Goal: Task Accomplishment & Management: Use online tool/utility

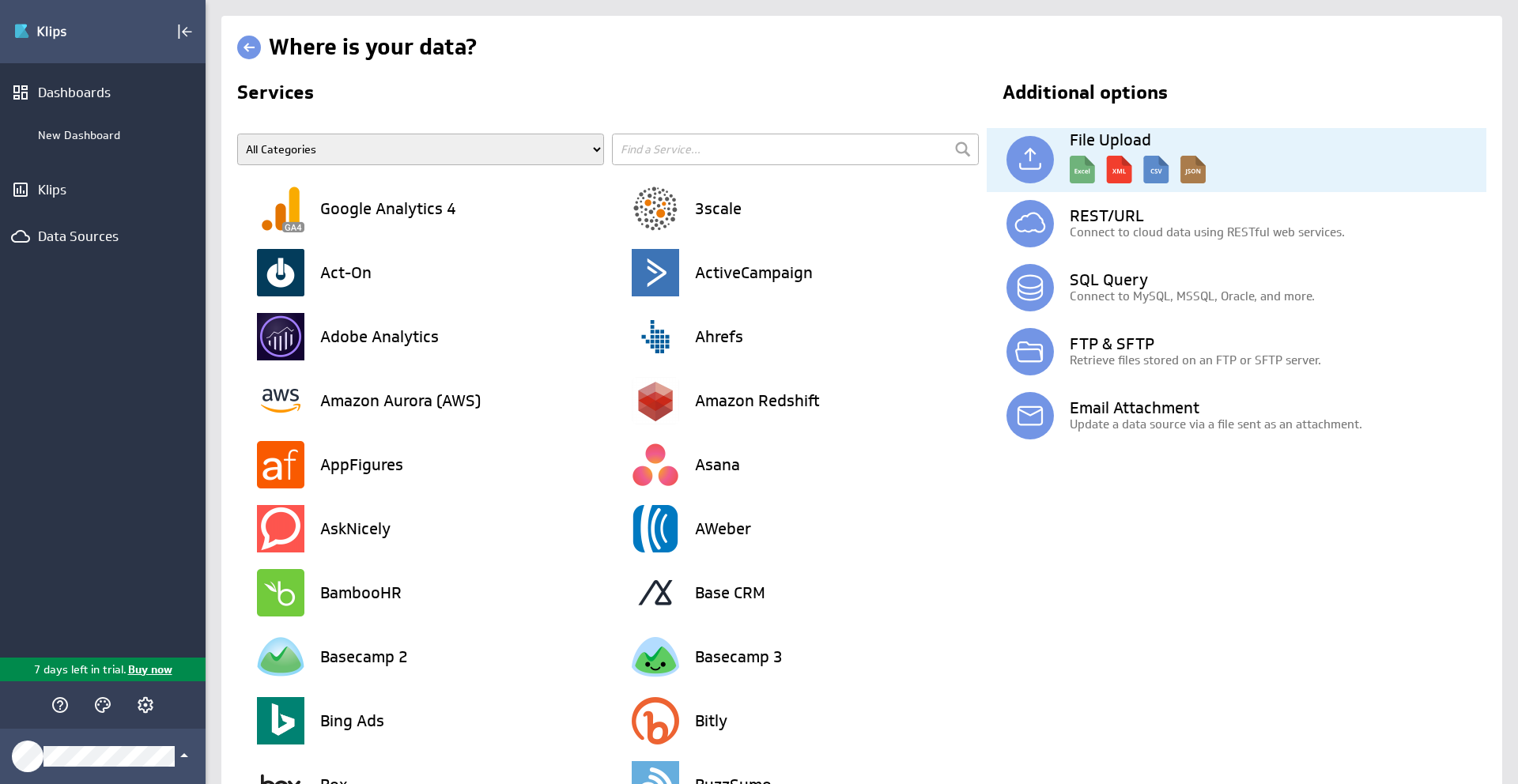
click at [1042, 163] on img at bounding box center [1030, 159] width 48 height 48
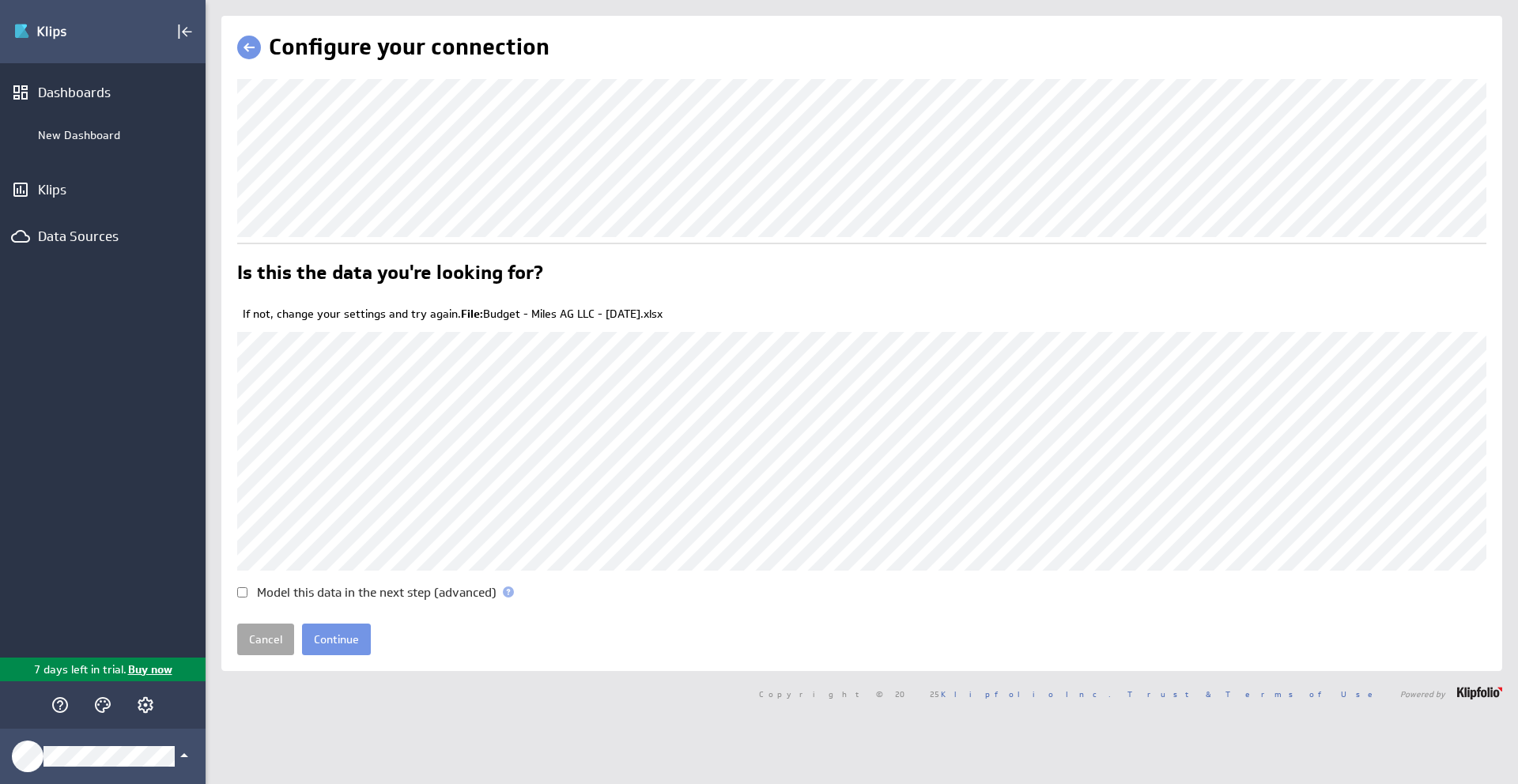
click at [262, 639] on link "Cancel" at bounding box center [265, 640] width 57 height 32
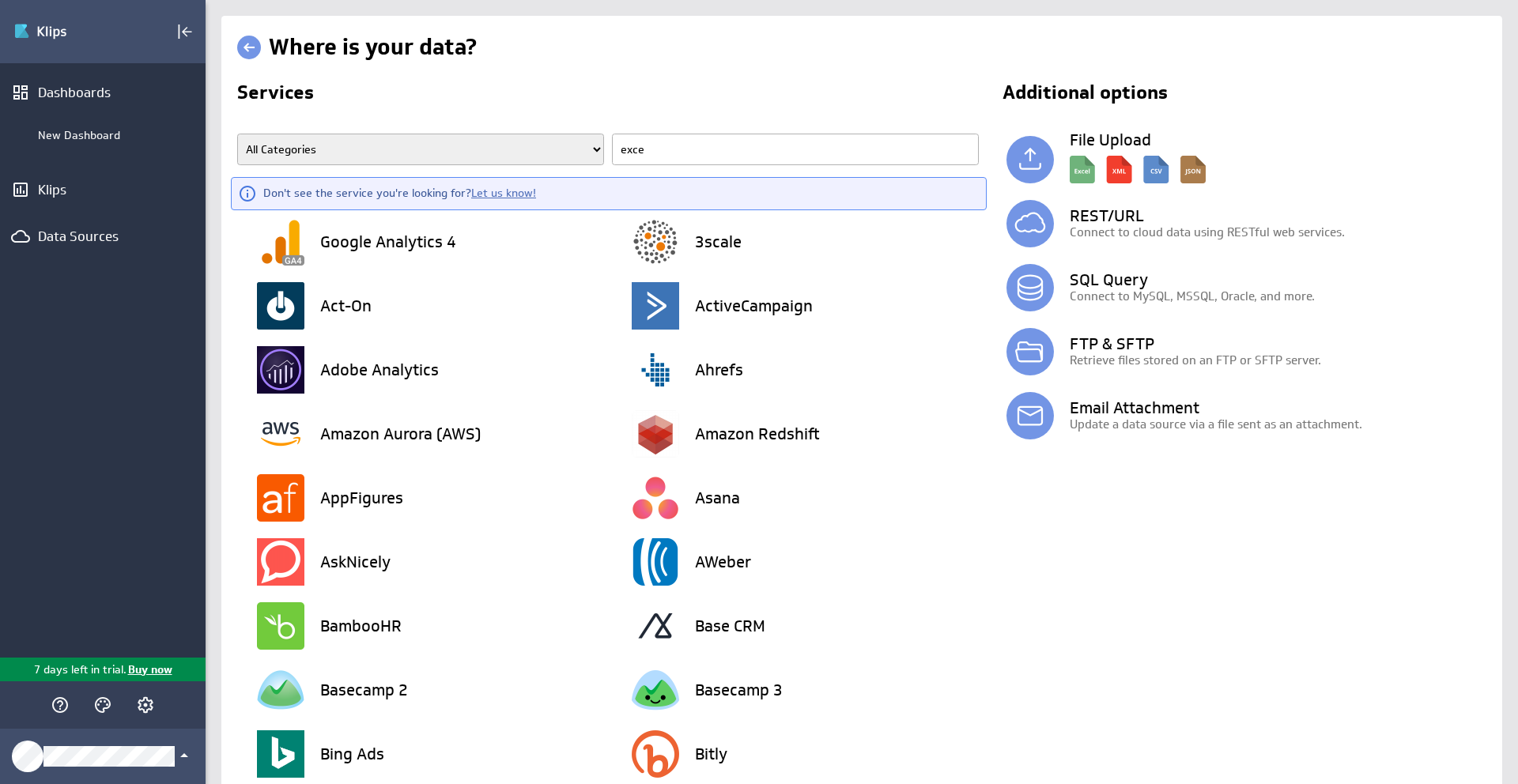
type input "excel"
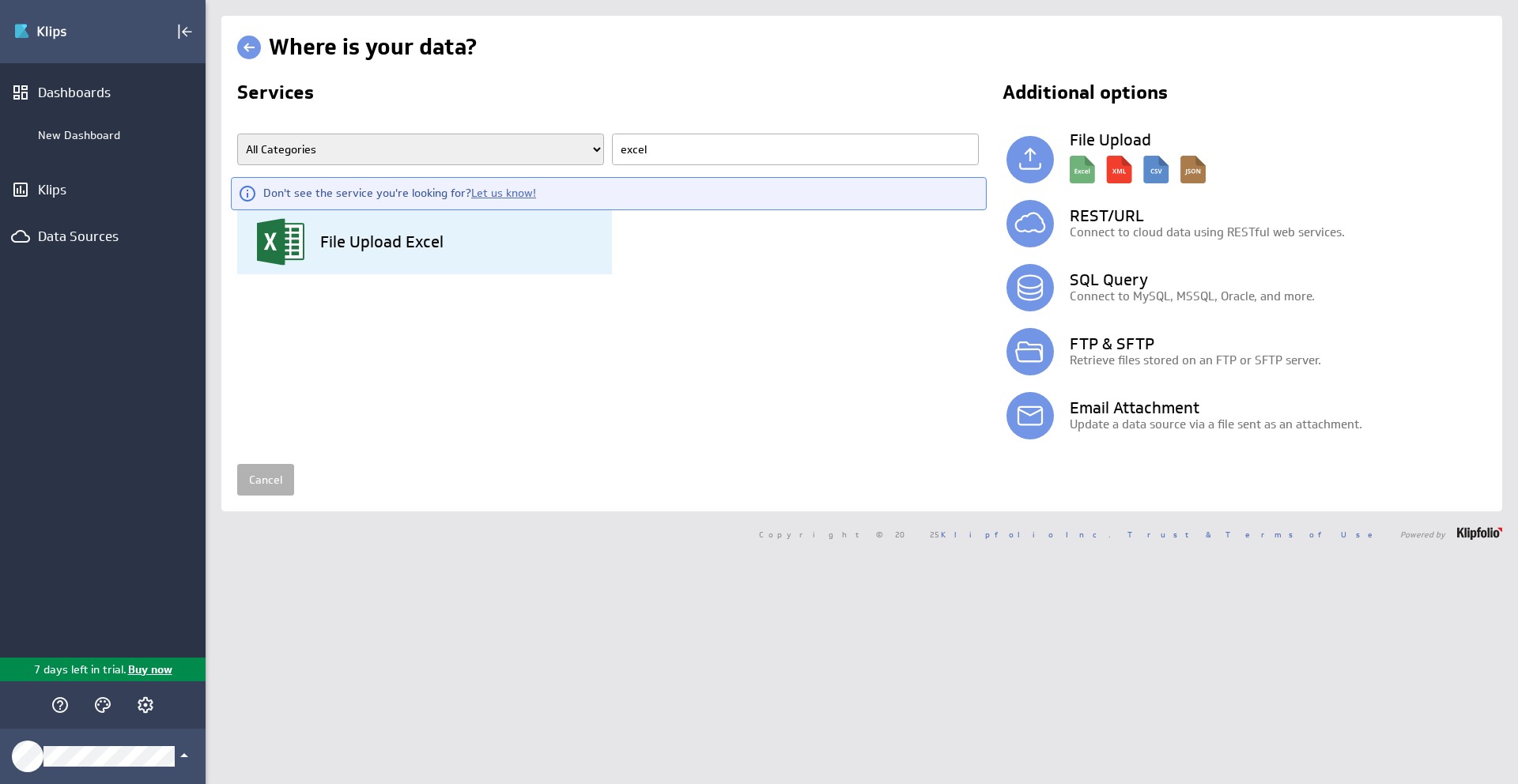
click at [356, 242] on h3 "File Upload Excel" at bounding box center [382, 241] width 124 height 16
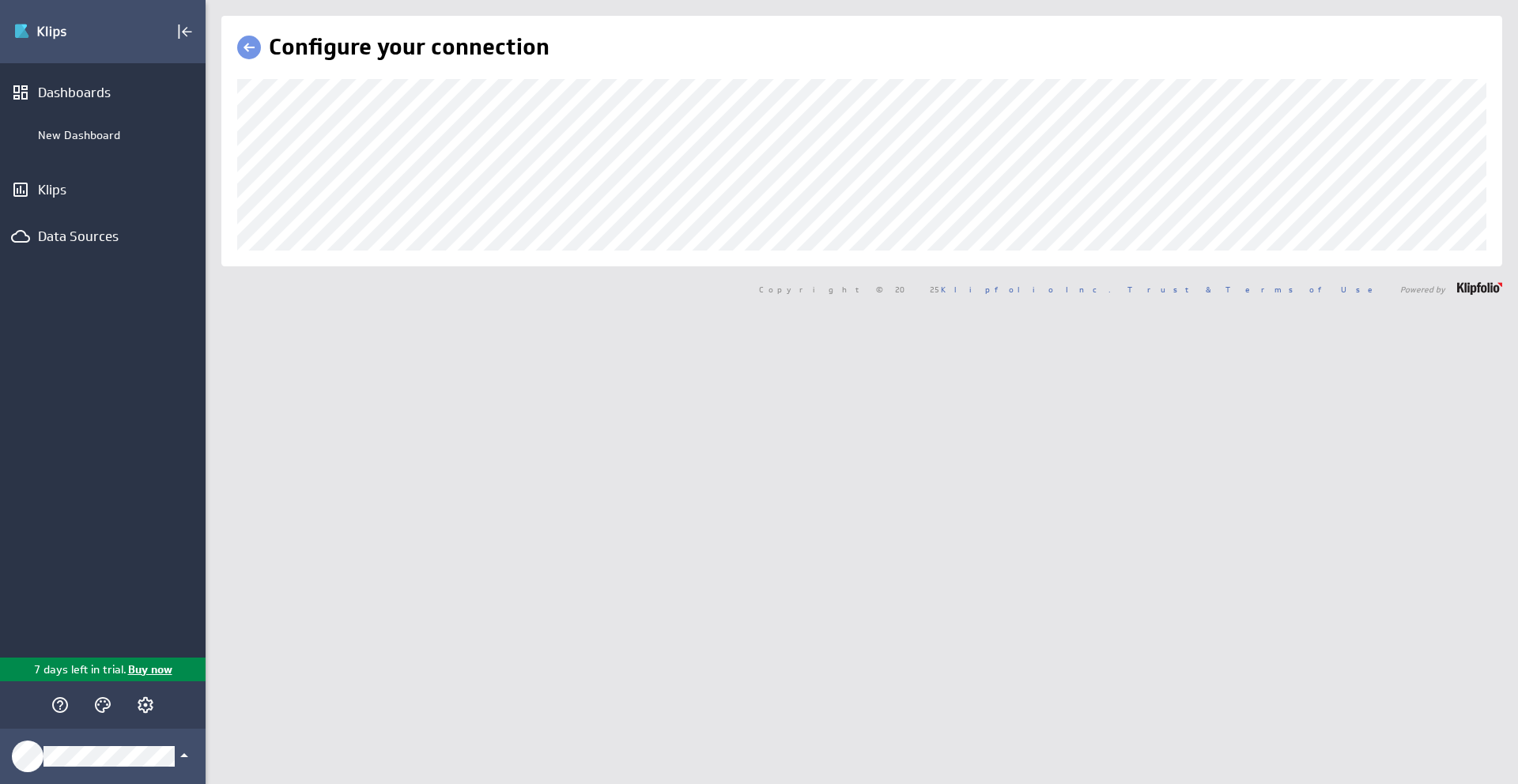
click at [247, 43] on link at bounding box center [249, 48] width 23 height 23
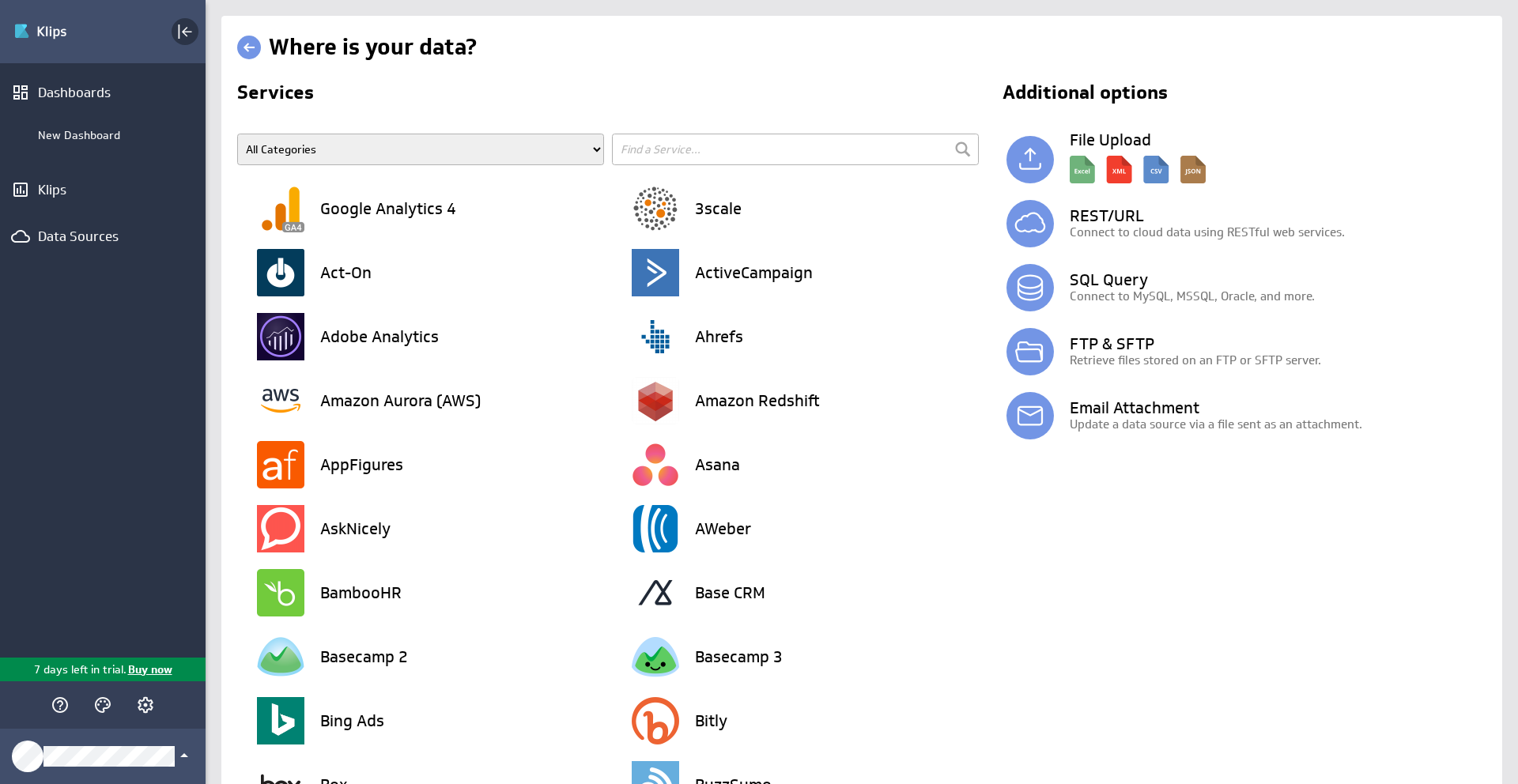
click at [186, 34] on icon "Collapse" at bounding box center [184, 32] width 19 height 19
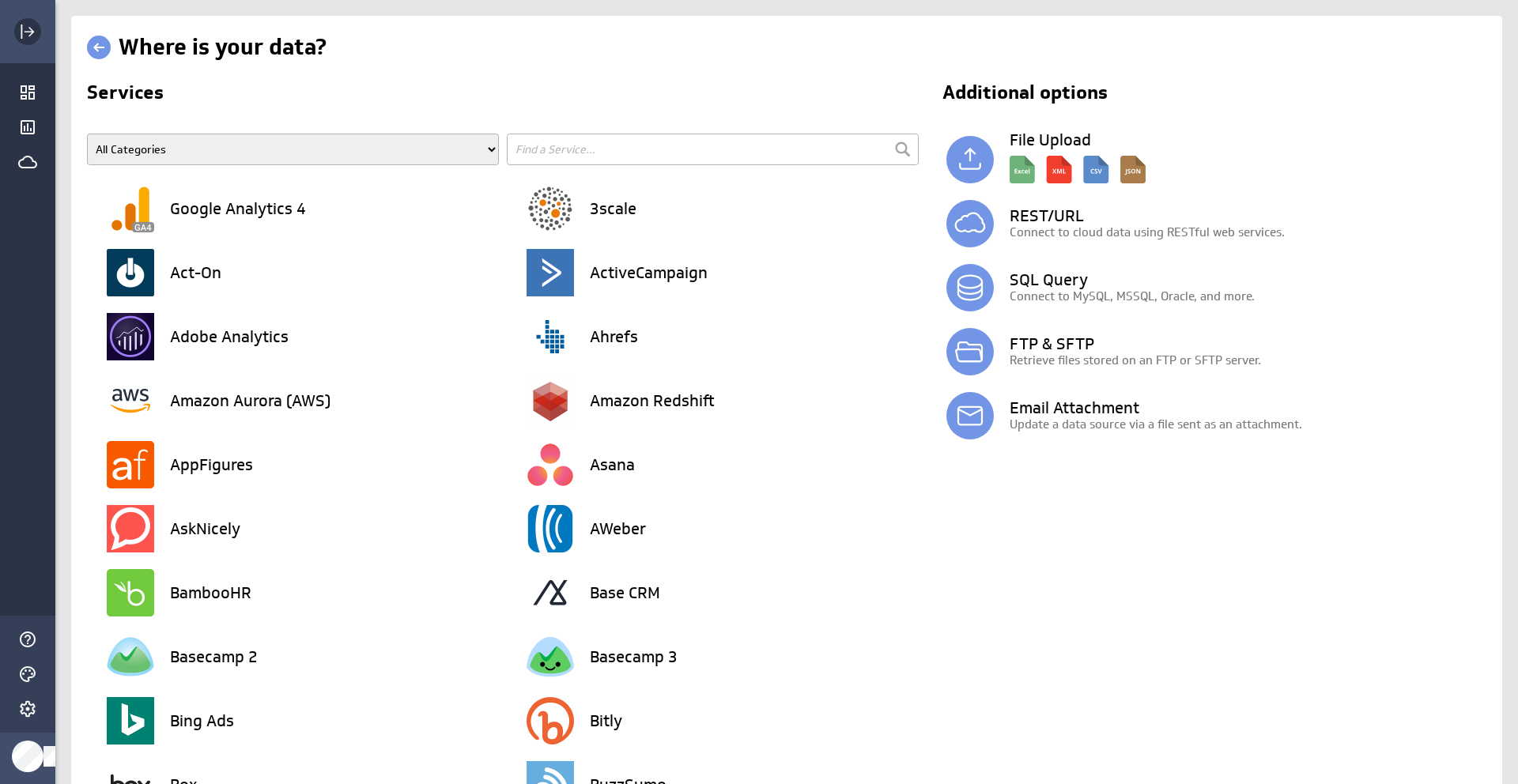
click at [31, 25] on icon "Expand" at bounding box center [28, 32] width 19 height 19
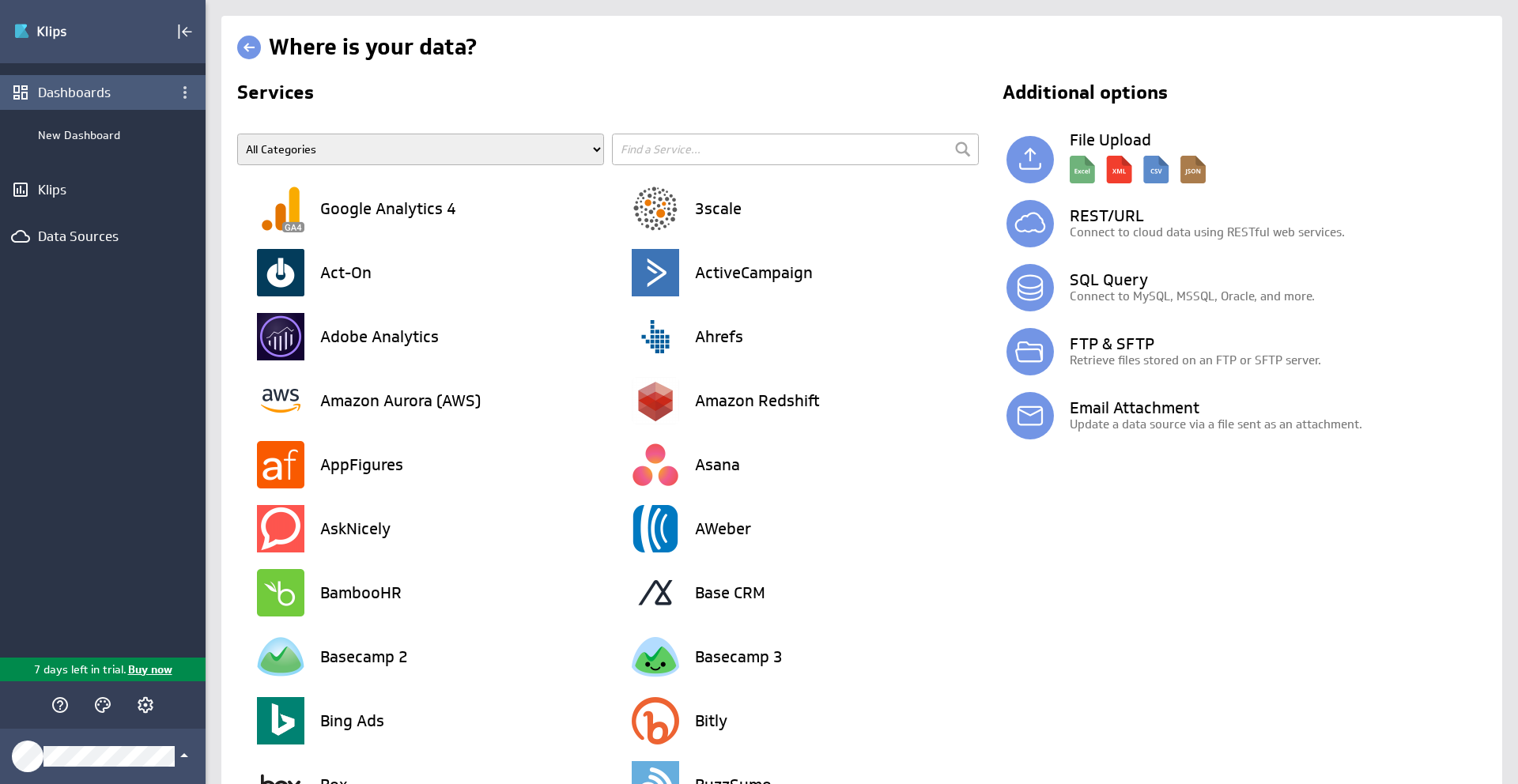
click at [106, 92] on div "Dashboards" at bounding box center [102, 92] width 129 height 18
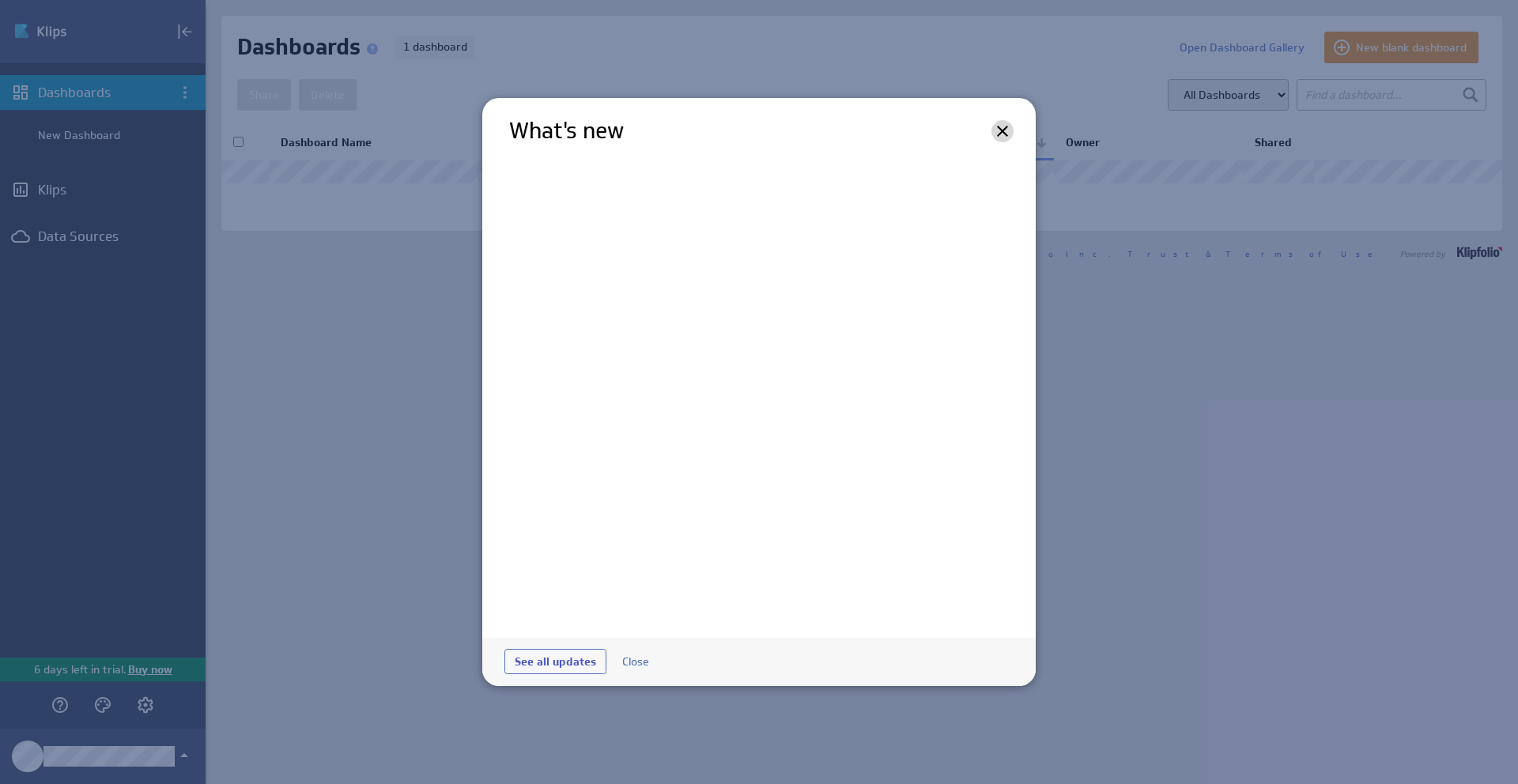
click at [1001, 134] on icon at bounding box center [1002, 131] width 19 height 19
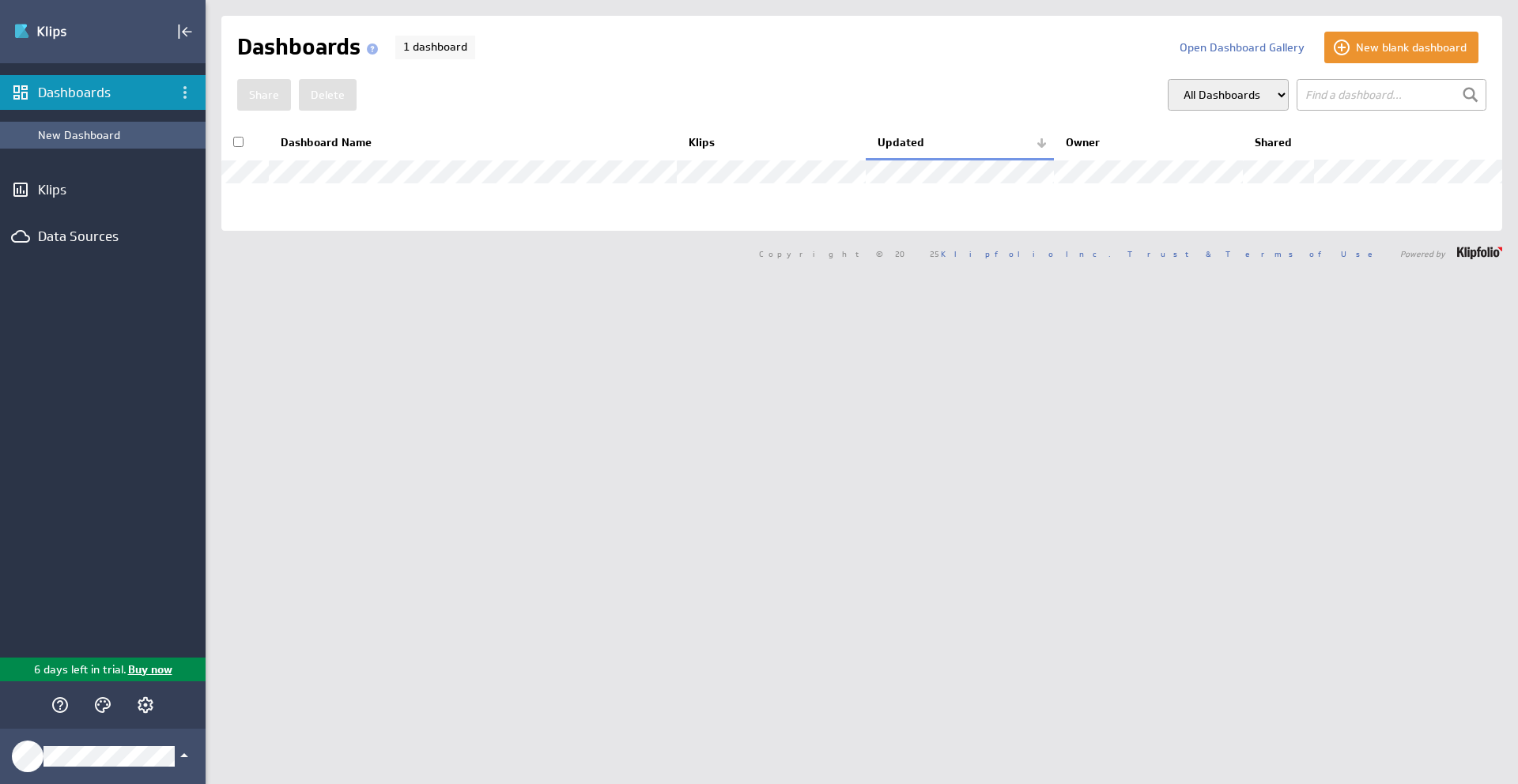
click at [98, 138] on div "New Dashboard" at bounding box center [117, 134] width 159 height 14
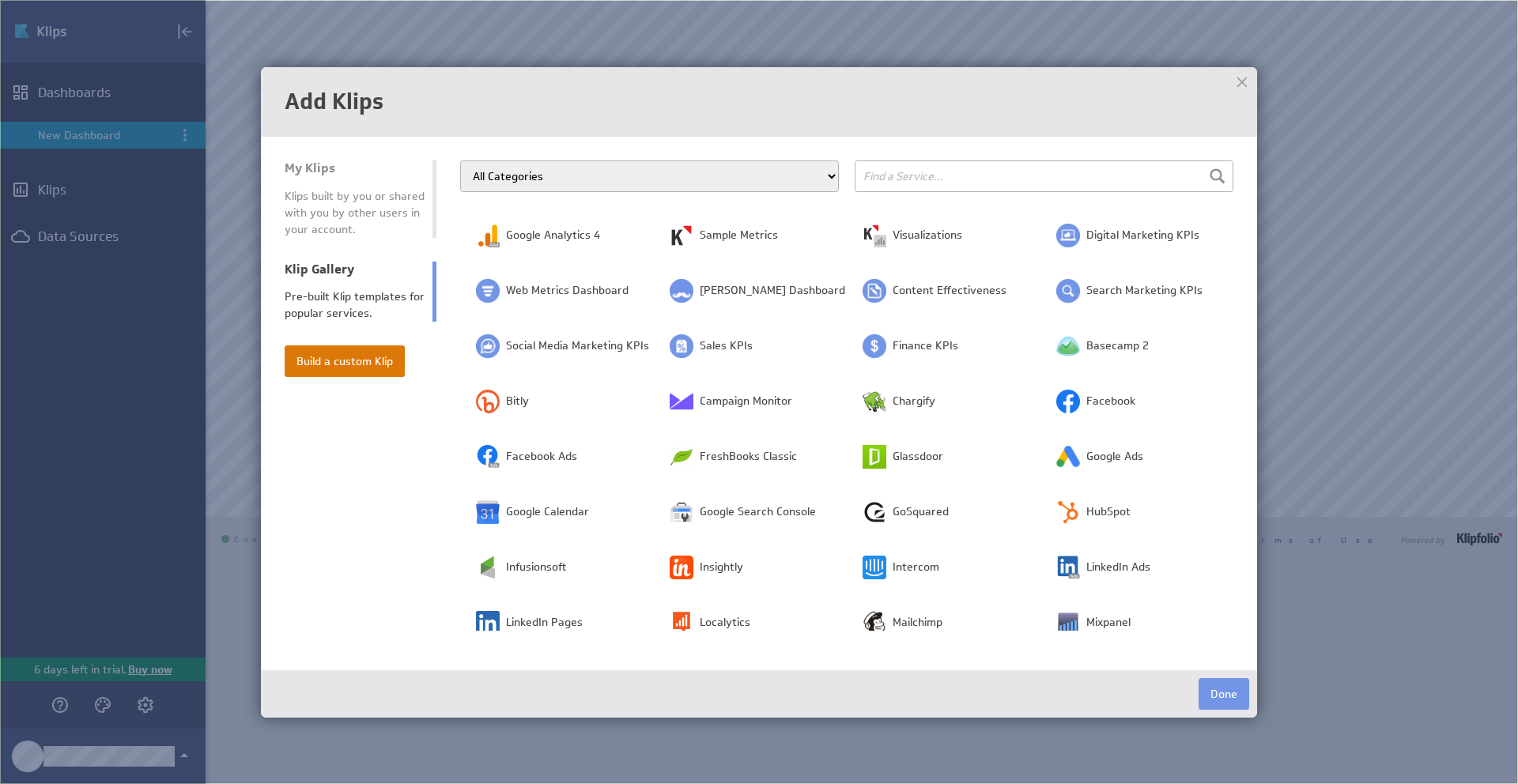
click at [366, 359] on button "Build a custom Klip" at bounding box center [345, 361] width 120 height 32
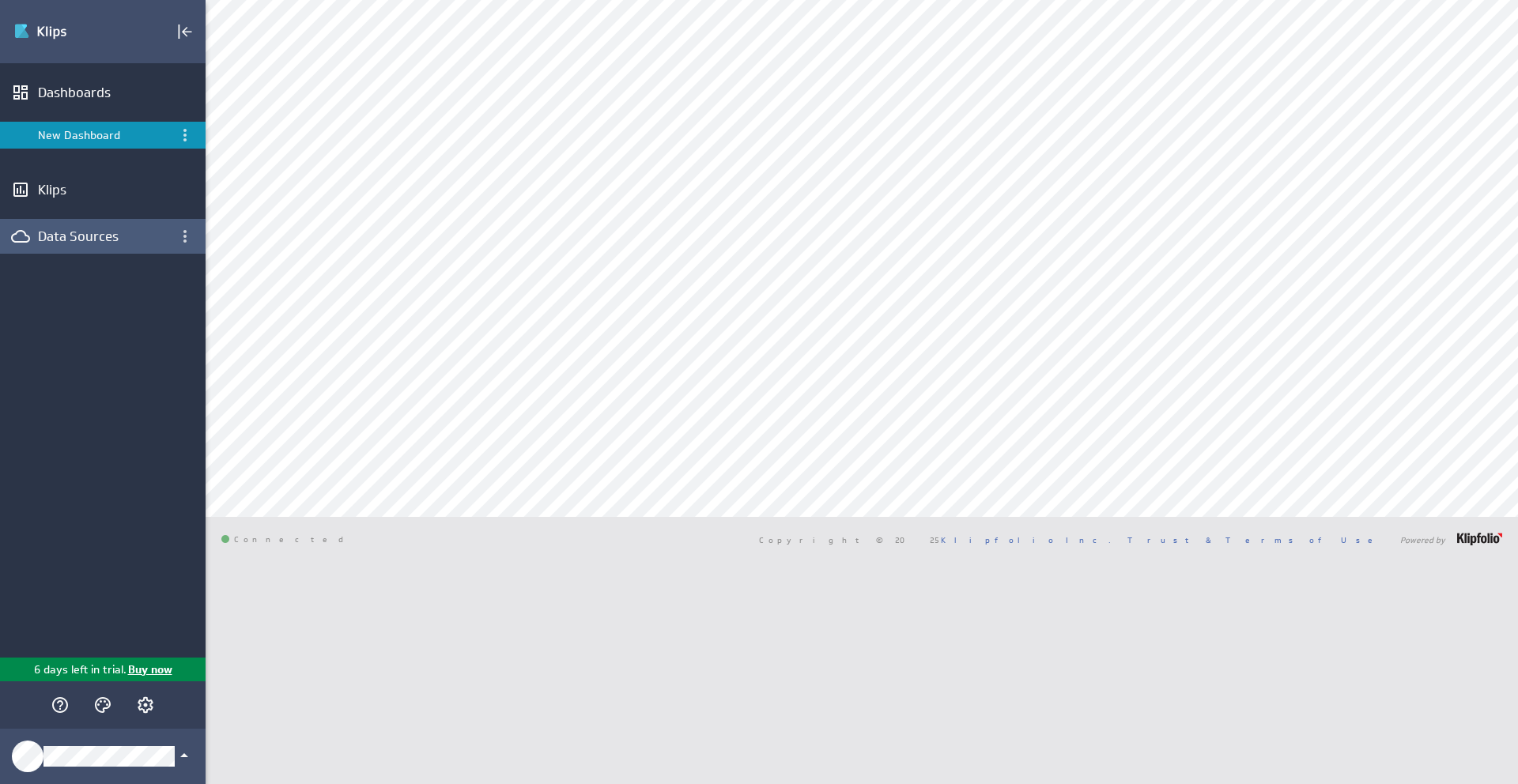
click at [91, 244] on div "Data Sources" at bounding box center [102, 236] width 129 height 18
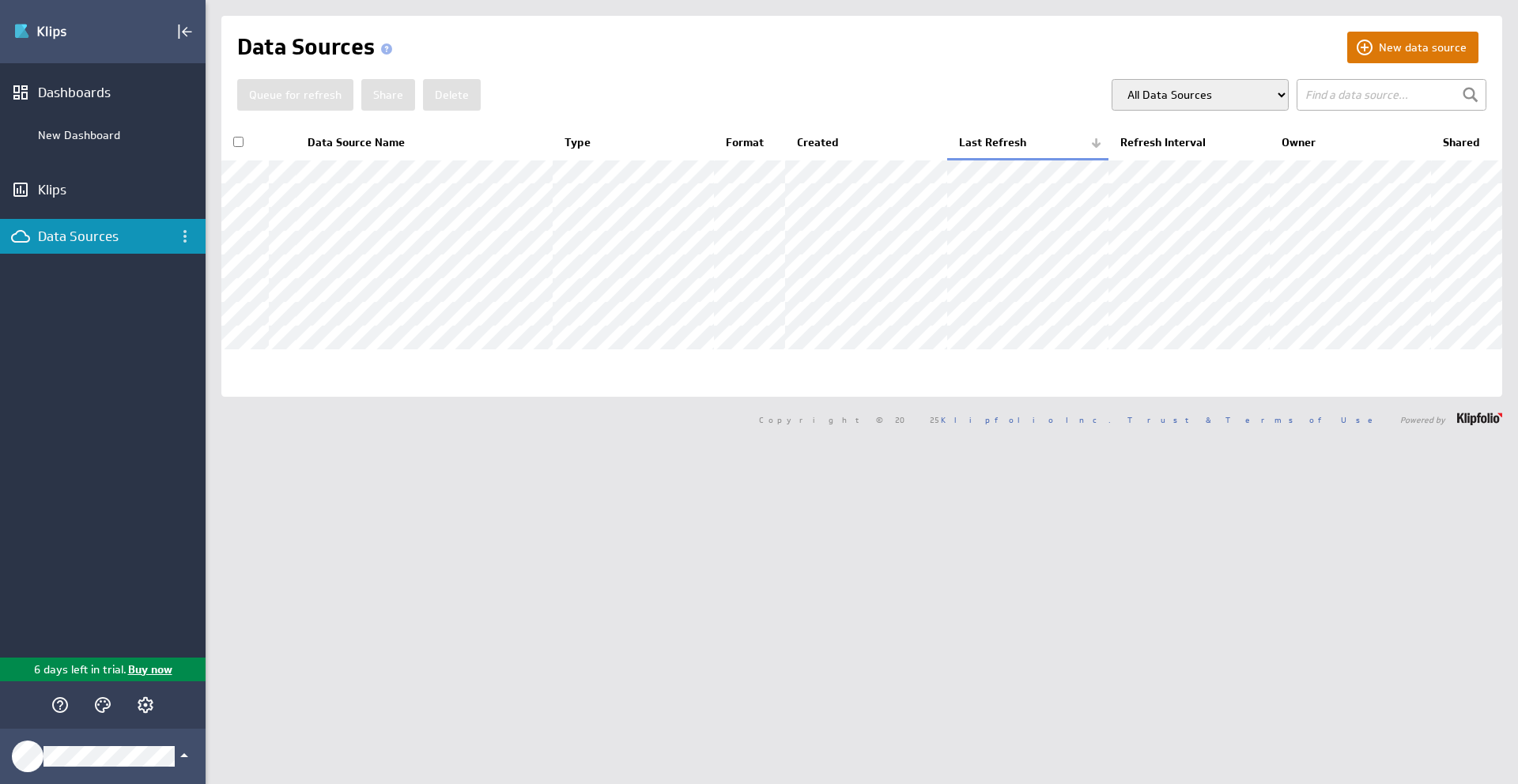
click at [1445, 49] on button "New data source" at bounding box center [1413, 48] width 131 height 32
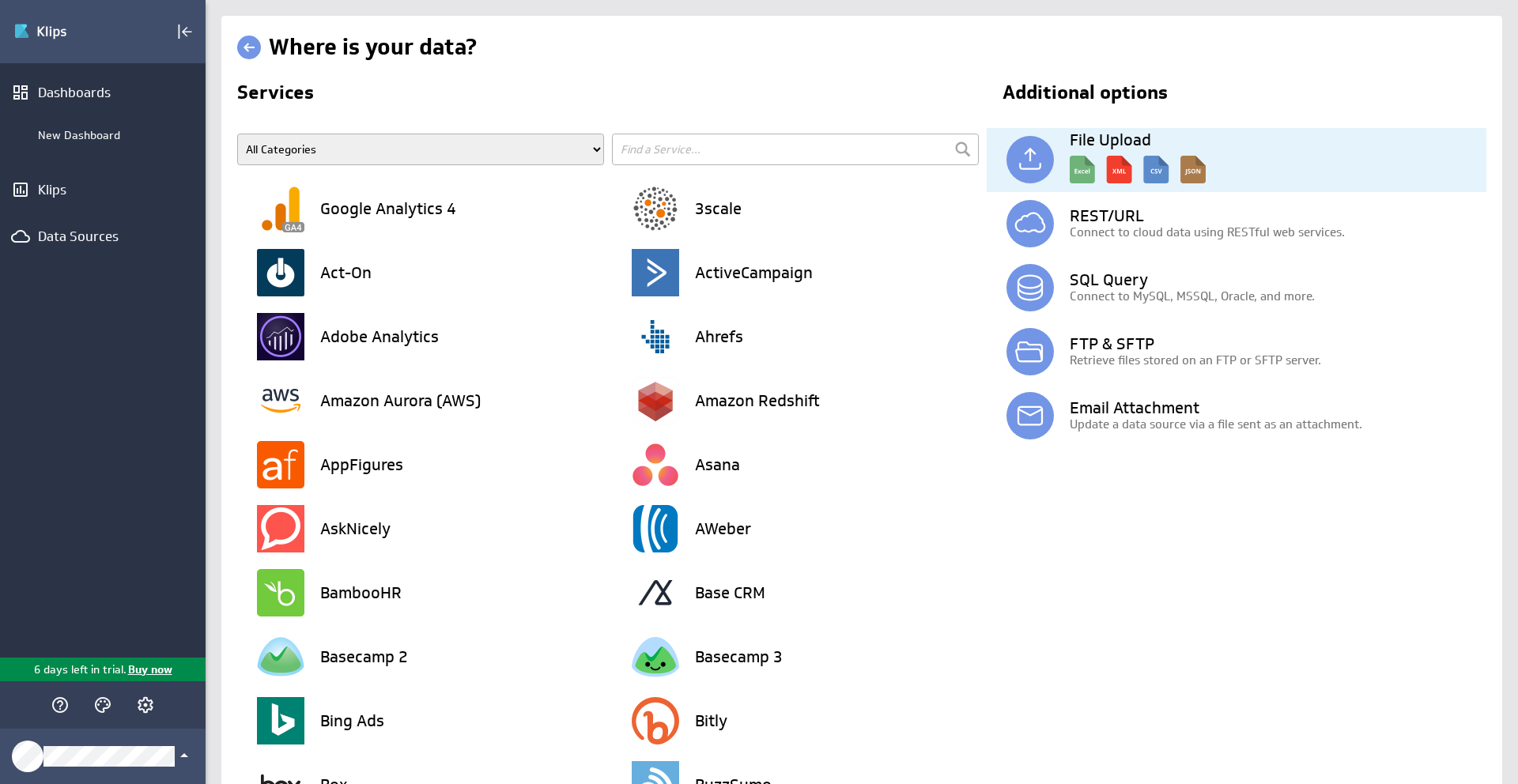
click at [1057, 157] on div "File Upload" at bounding box center [1246, 159] width 480 height 64
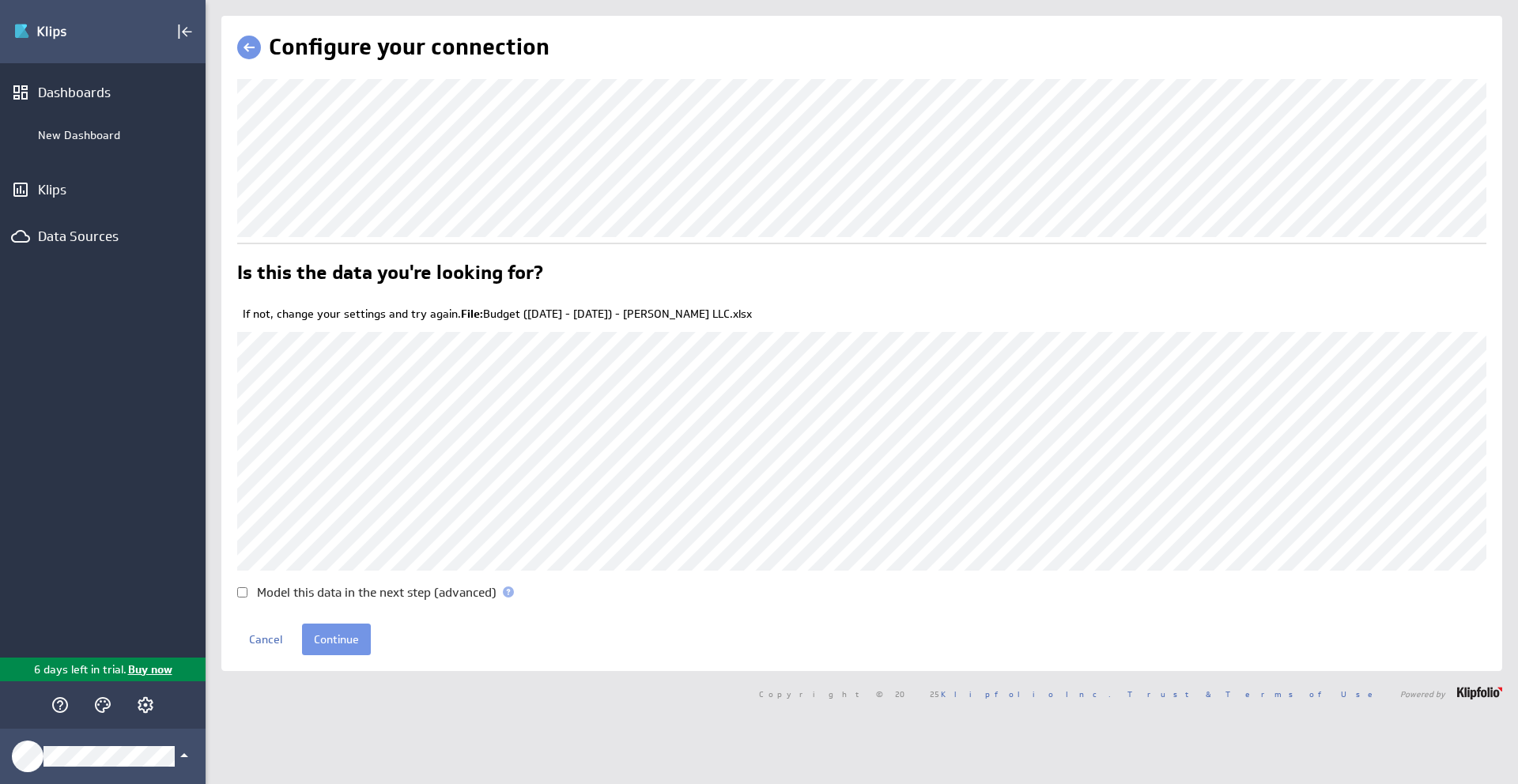
click at [240, 590] on input "Model this data in the next step (advanced)" at bounding box center [242, 592] width 10 height 10
click at [240, 595] on input "Model this data in the next step (advanced)" at bounding box center [242, 592] width 10 height 10
checkbox input "false"
click at [335, 636] on input "Continue" at bounding box center [336, 640] width 68 height 32
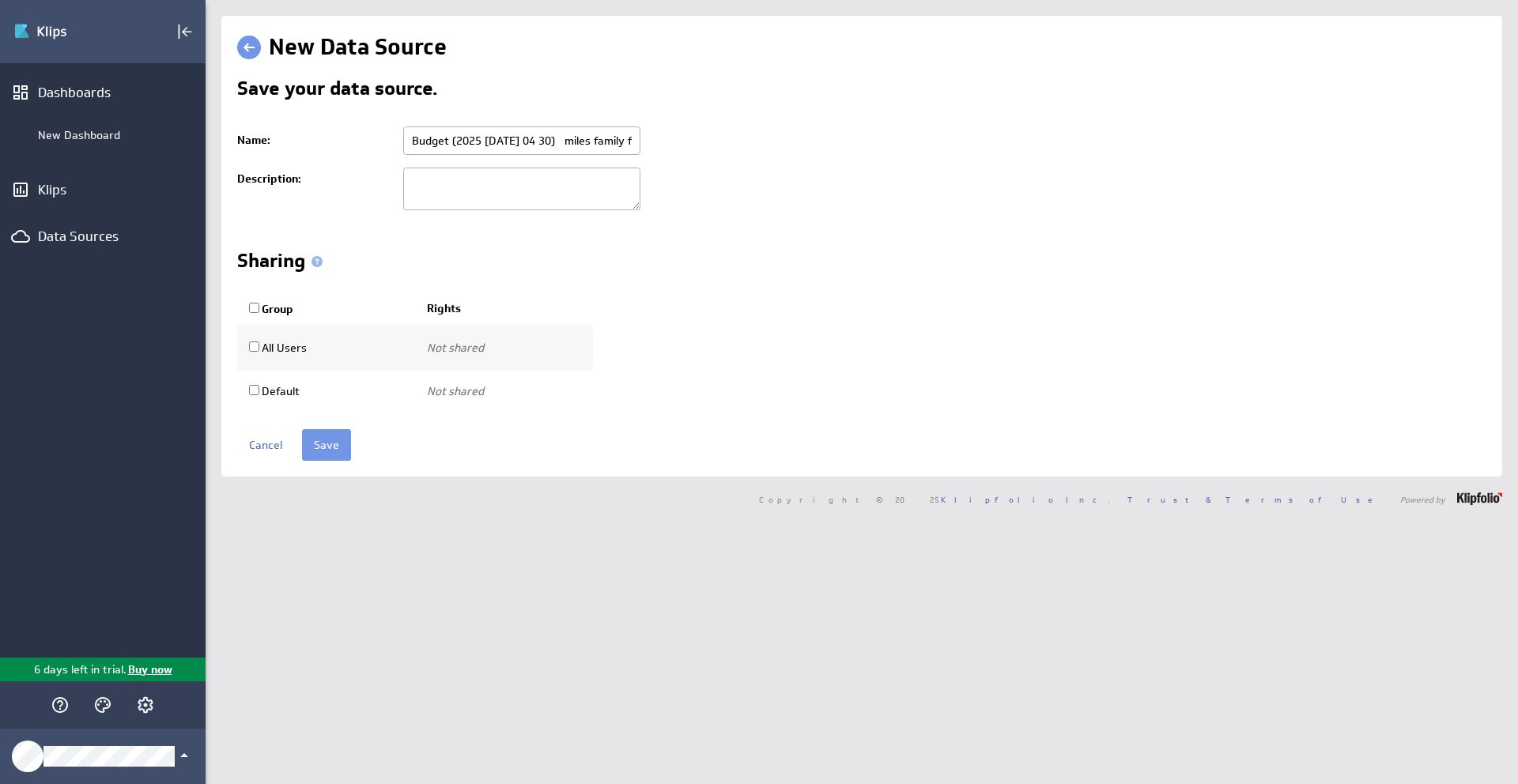
drag, startPoint x: 593, startPoint y: 140, endPoint x: 399, endPoint y: 141, distance: 194.0
click at [399, 141] on td "Budget (2025 04 01 2025 04 30) miles family foundation inc." at bounding box center [941, 140] width 1092 height 41
click at [602, 144] on input "miles family foundation inc." at bounding box center [522, 141] width 237 height 28
paste input "Budget (2025 04 01 2025 04 30)"
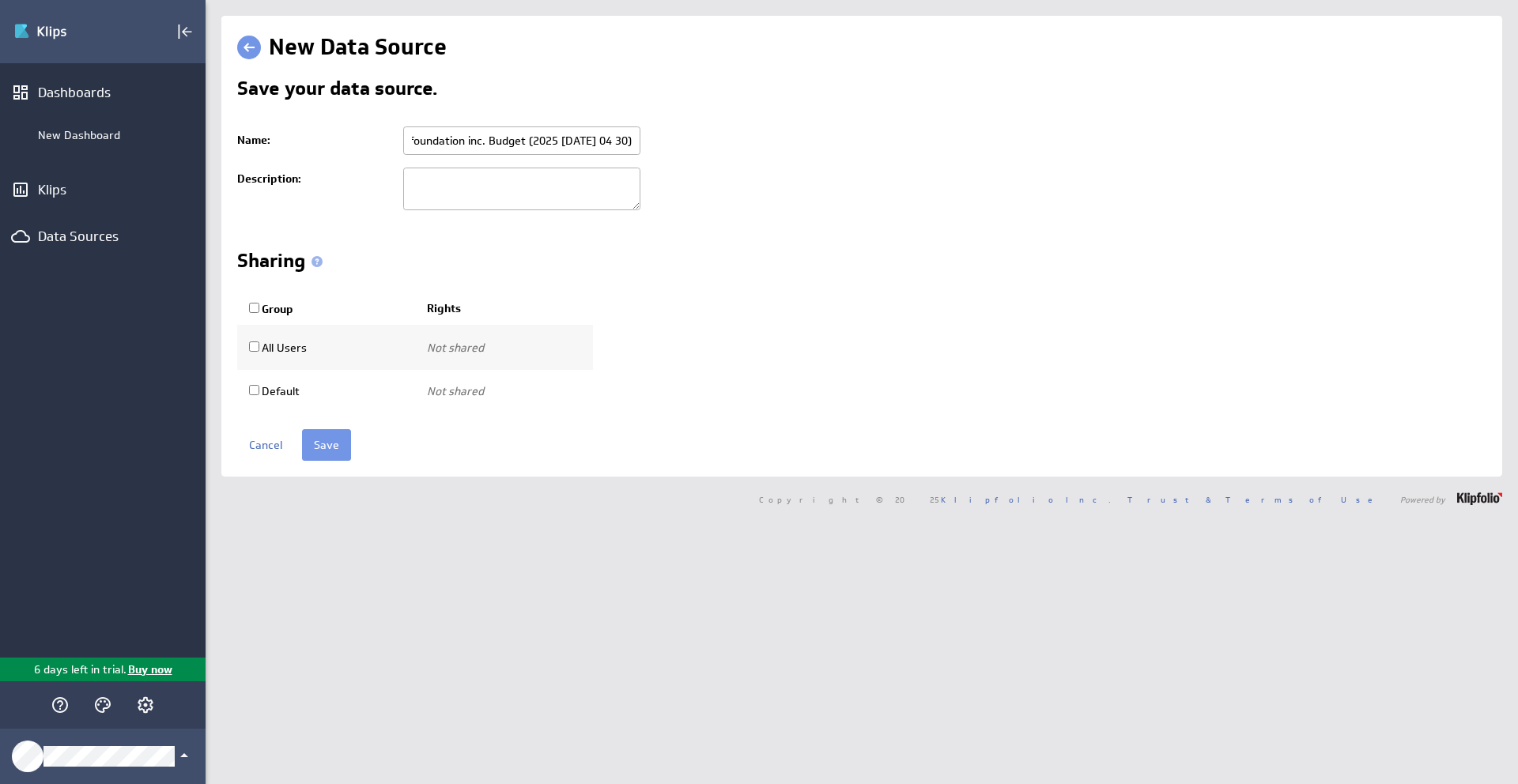
drag, startPoint x: 489, startPoint y: 143, endPoint x: 635, endPoint y: 149, distance: 146.1
click at [635, 149] on input "miles family foundation inc. Budget (2025 04 01 2025 04 30)" at bounding box center [522, 141] width 237 height 28
type input "miles family foundation inc. Budget"
click at [553, 178] on textarea at bounding box center [522, 188] width 237 height 43
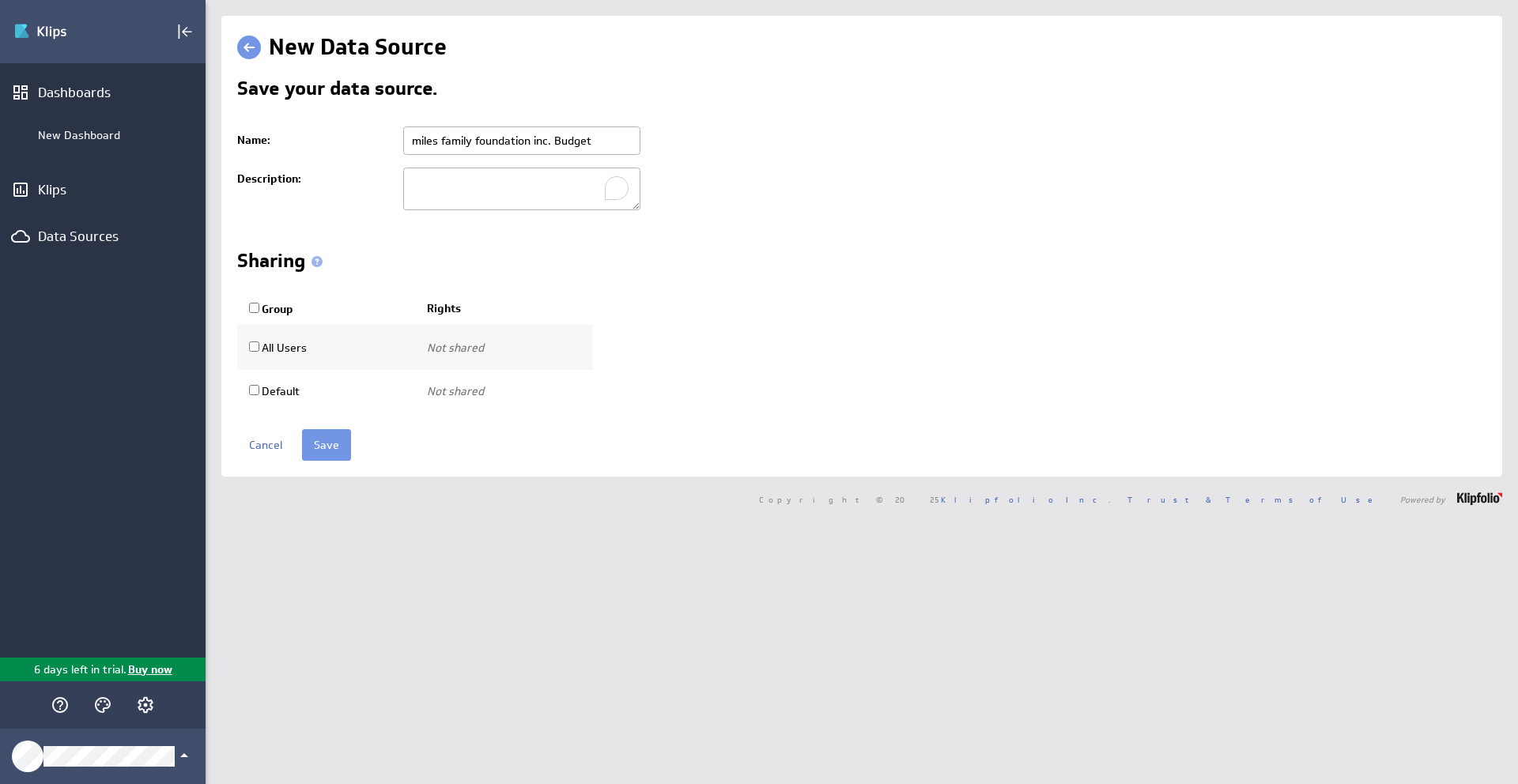
paste textarea "(2025 04 01 2025 04 30)"
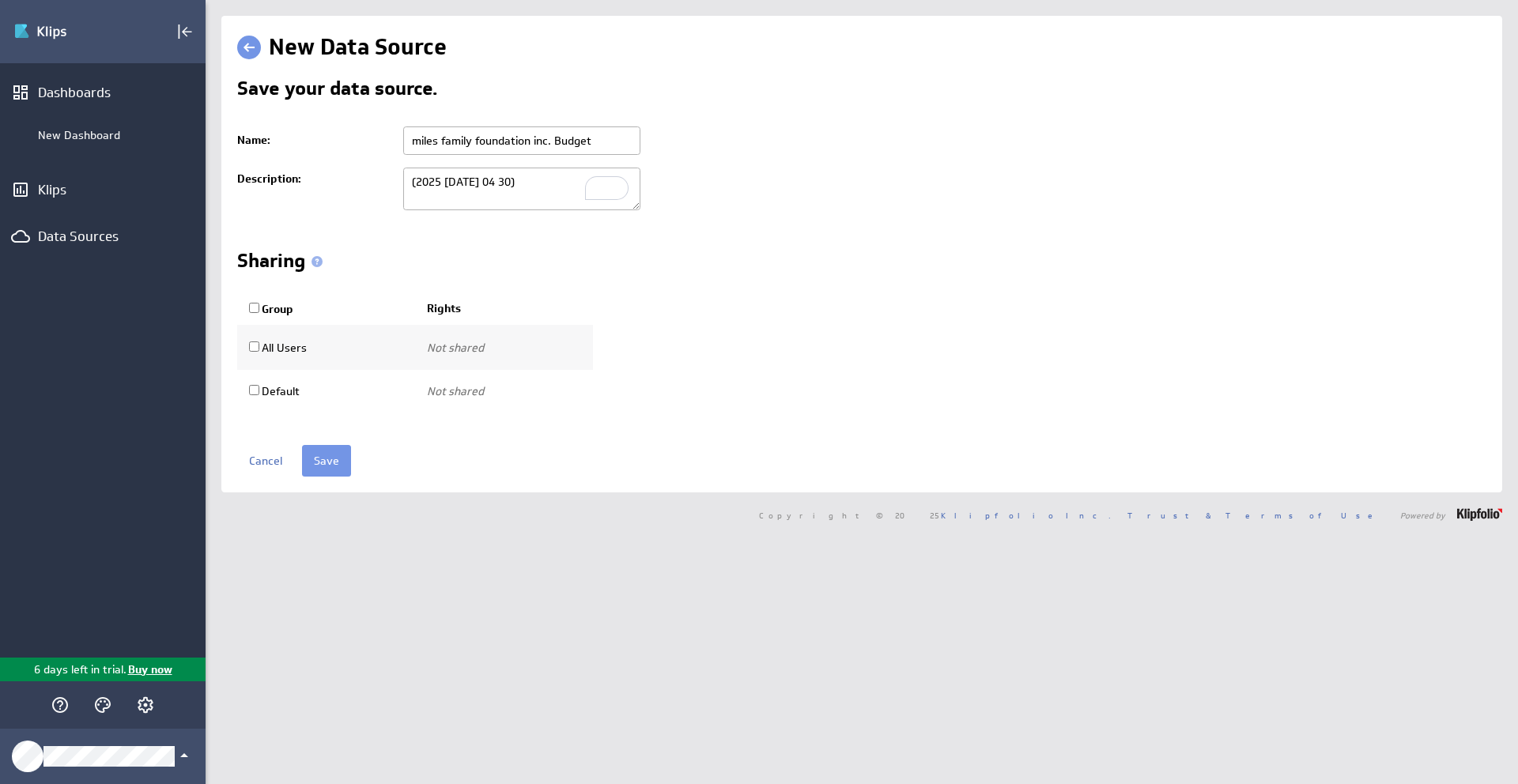
type textarea "(2025 04 01 2025 04 30)"
click at [419, 144] on input "miles family foundation inc. Budget" at bounding box center [522, 141] width 237 height 28
click at [443, 140] on input "Miles family foundation inc. Budget" at bounding box center [522, 141] width 237 height 28
click at [478, 143] on input "Miles Family foundation inc. Budget" at bounding box center [522, 141] width 237 height 28
click at [537, 145] on input "Miles Family Foundation inc. Budget" at bounding box center [522, 141] width 237 height 28
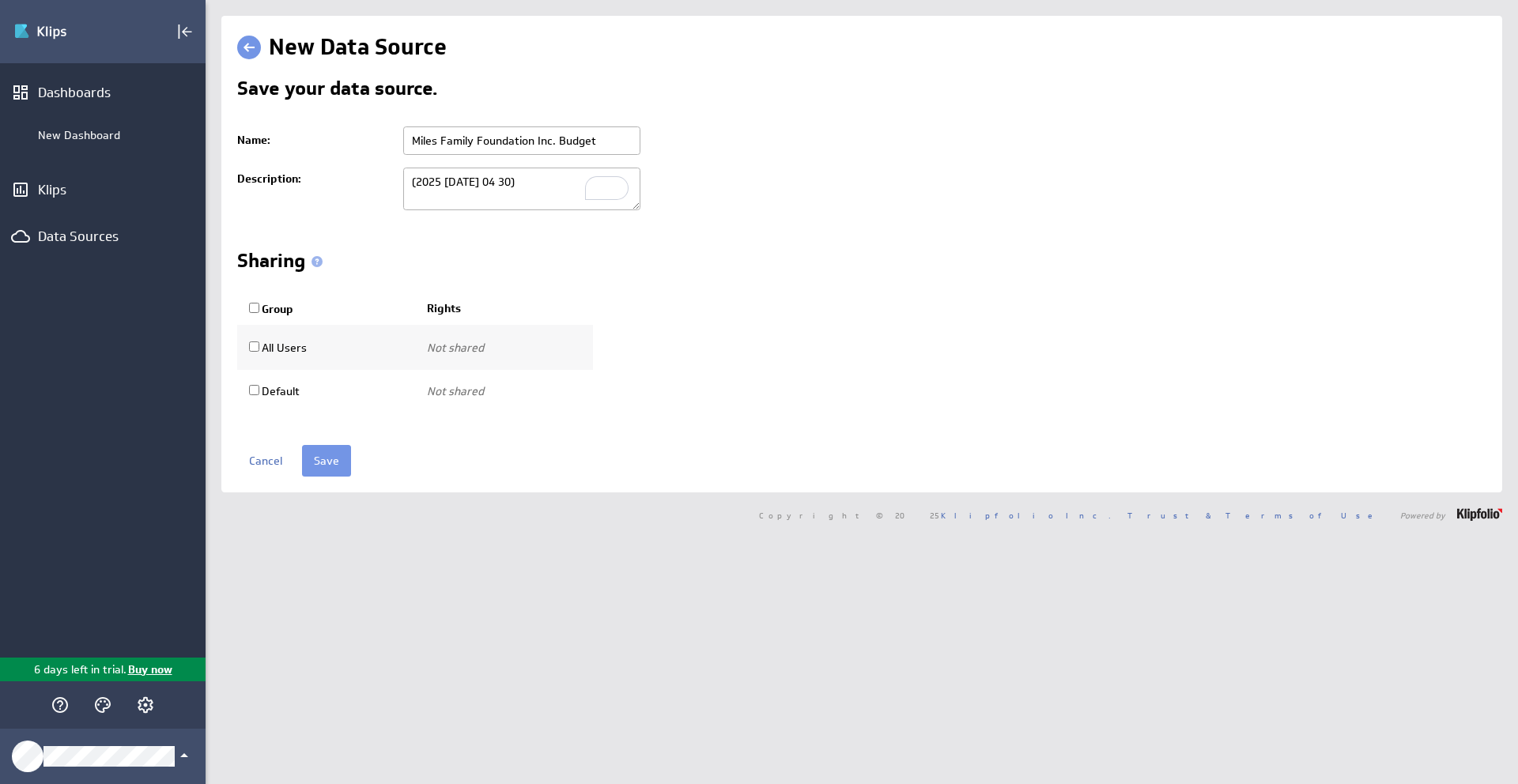
click at [558, 143] on input "Miles Family Foundation Inc. Budget" at bounding box center [522, 141] width 237 height 28
type input "Miles Family Foundation Inc. - Budget"
click at [316, 460] on input "Save" at bounding box center [326, 460] width 49 height 32
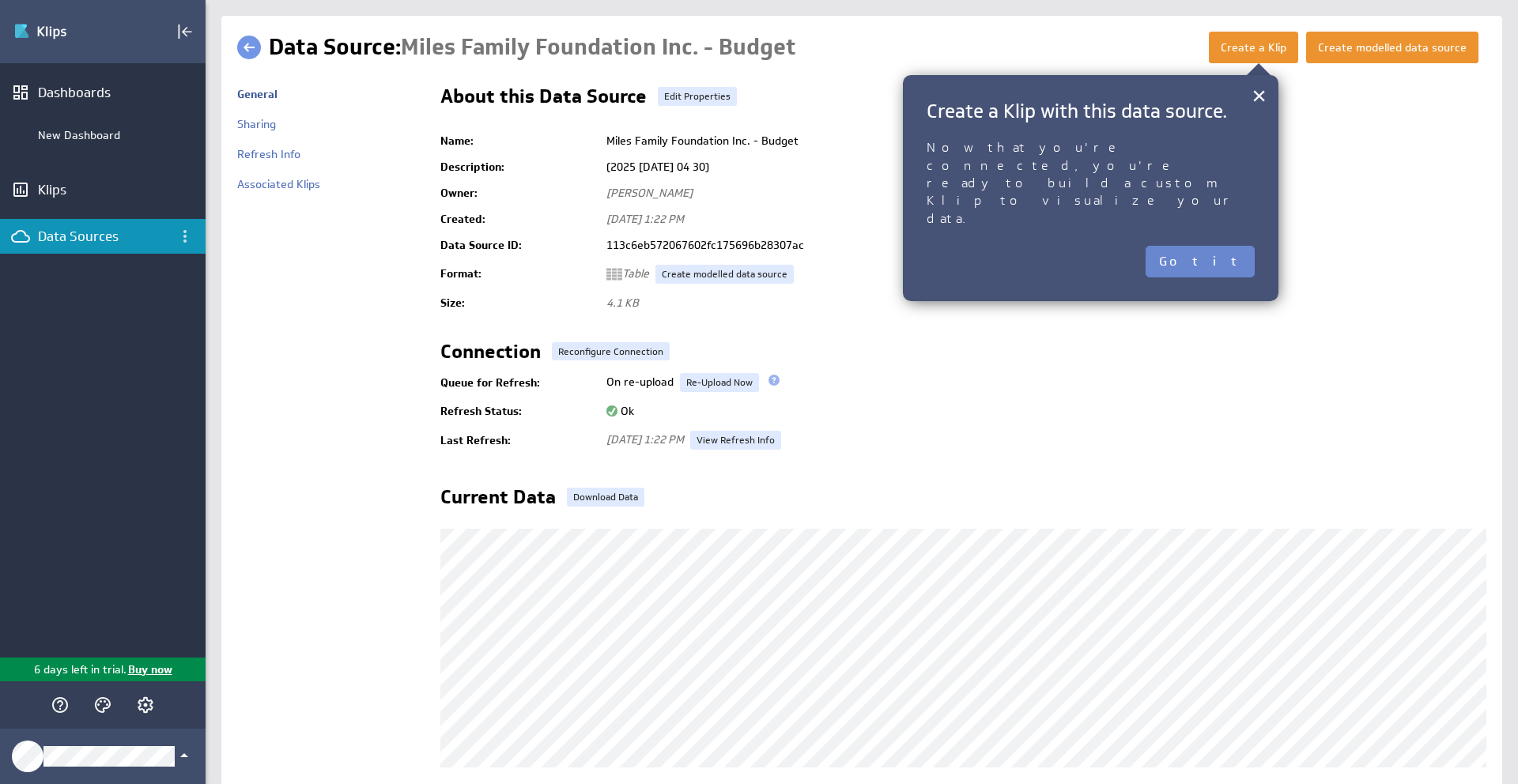
click at [1224, 246] on button "Got it" at bounding box center [1200, 262] width 109 height 32
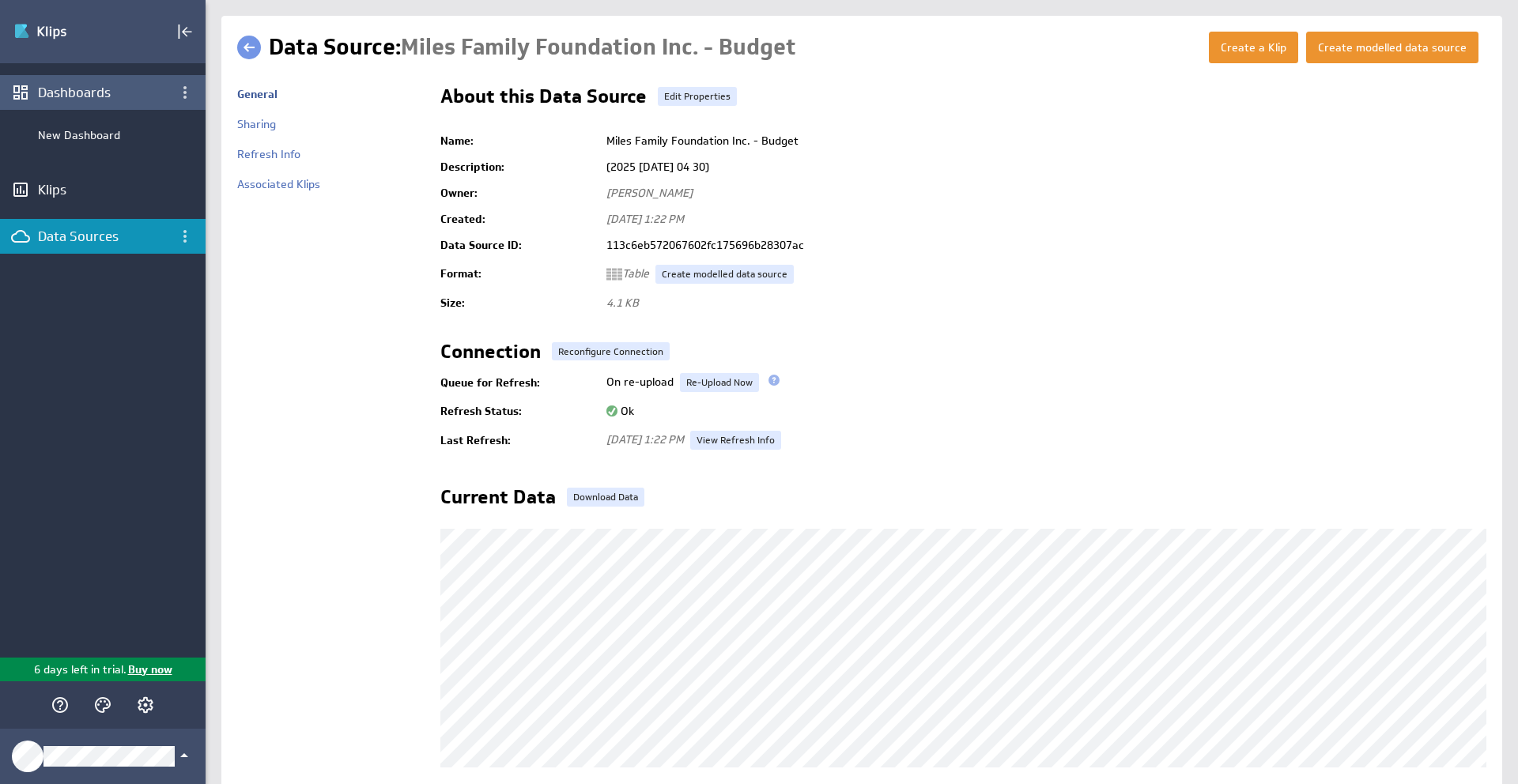
click at [111, 95] on div "Dashboards" at bounding box center [102, 92] width 129 height 18
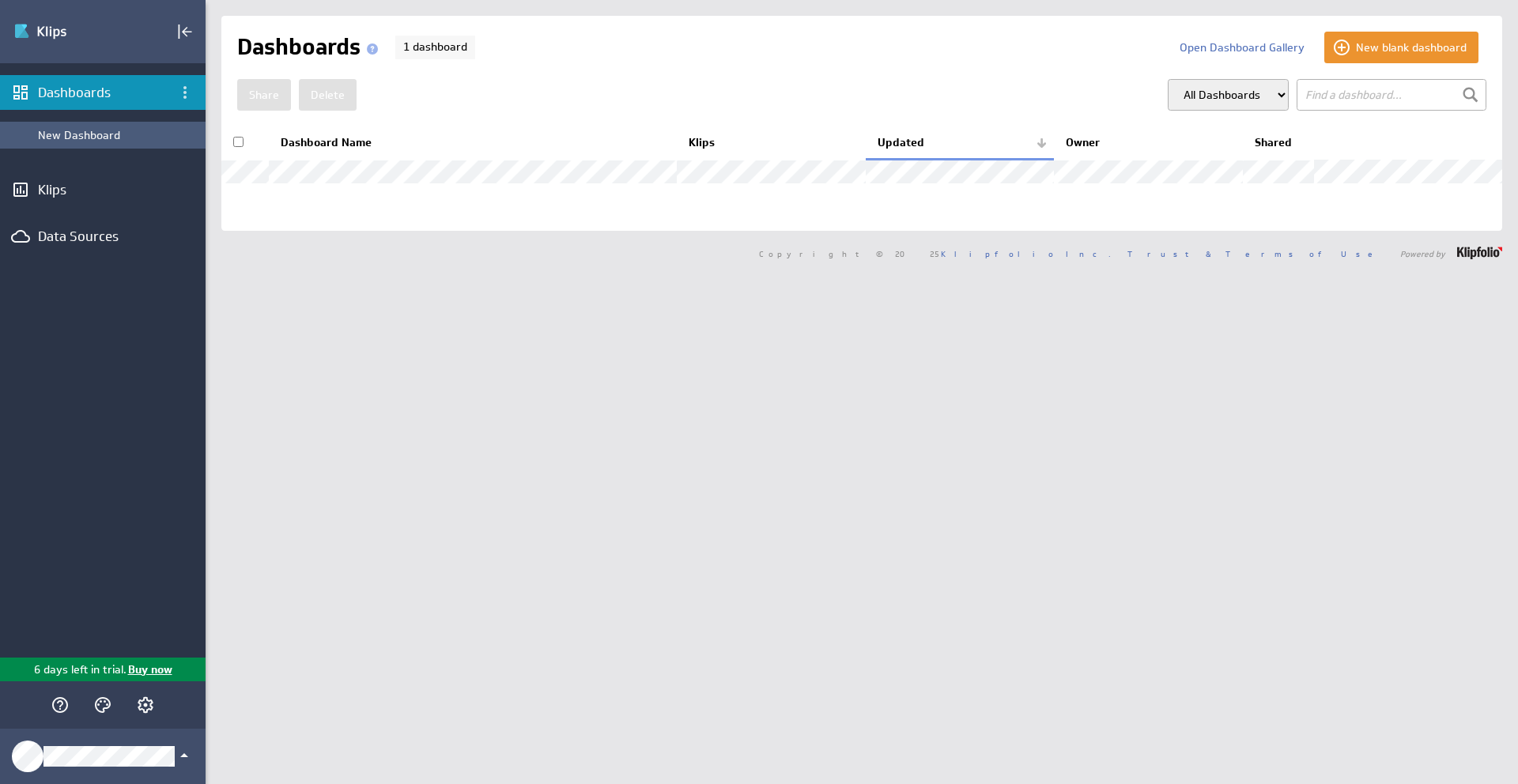
click at [101, 136] on div "New Dashboard" at bounding box center [117, 134] width 159 height 14
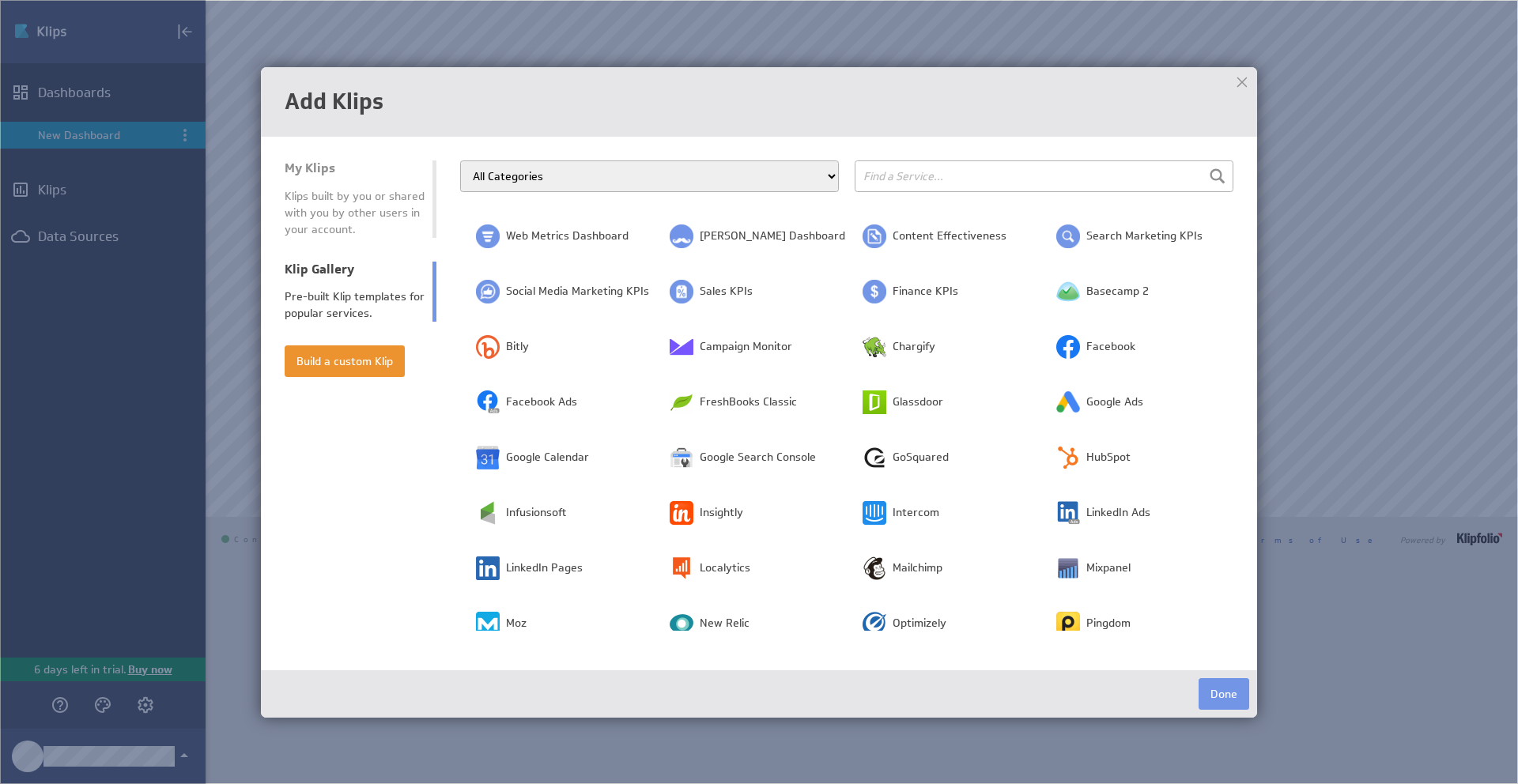
scroll to position [58, 0]
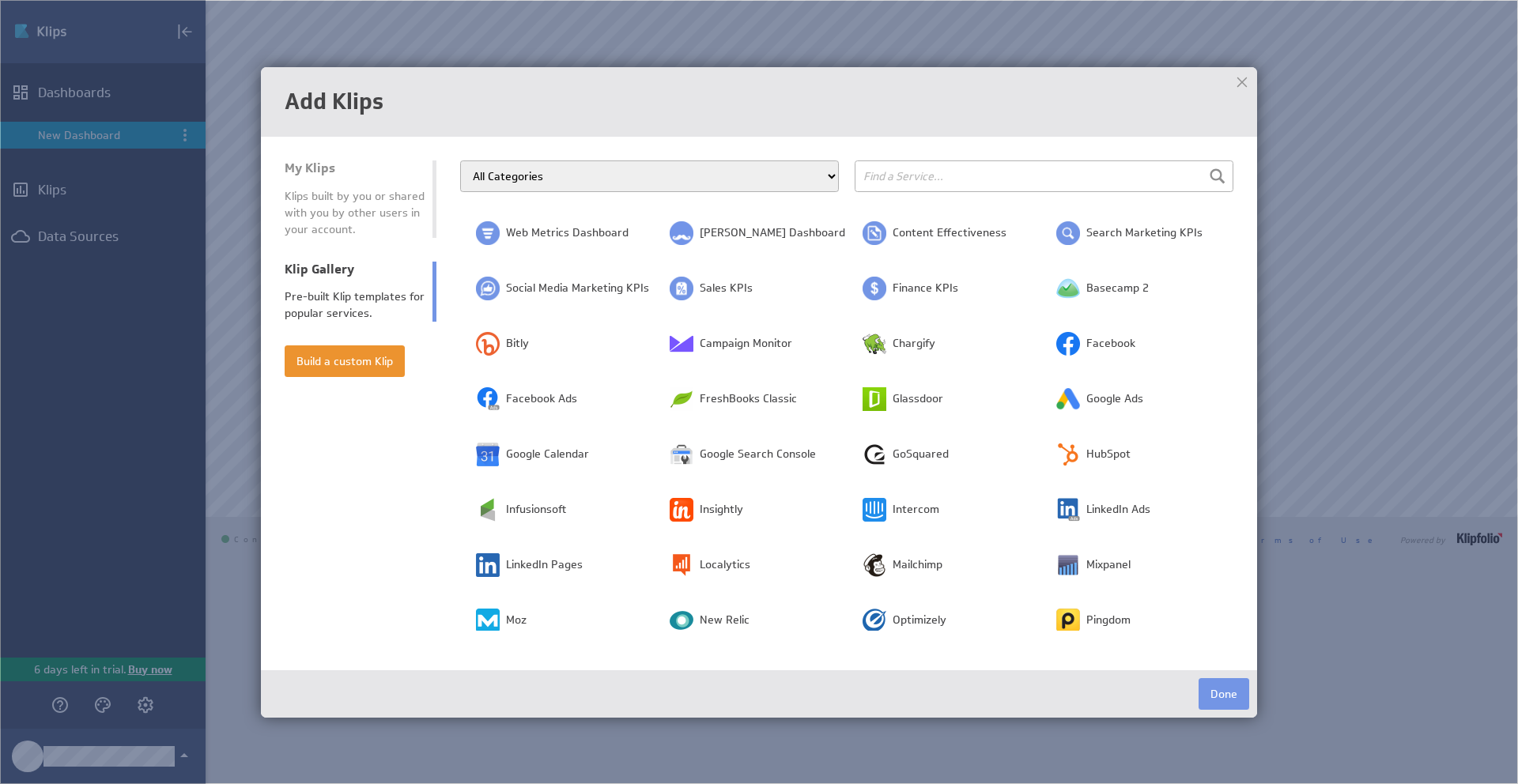
click at [884, 182] on input "text" at bounding box center [1044, 176] width 379 height 32
type input "bar chart"
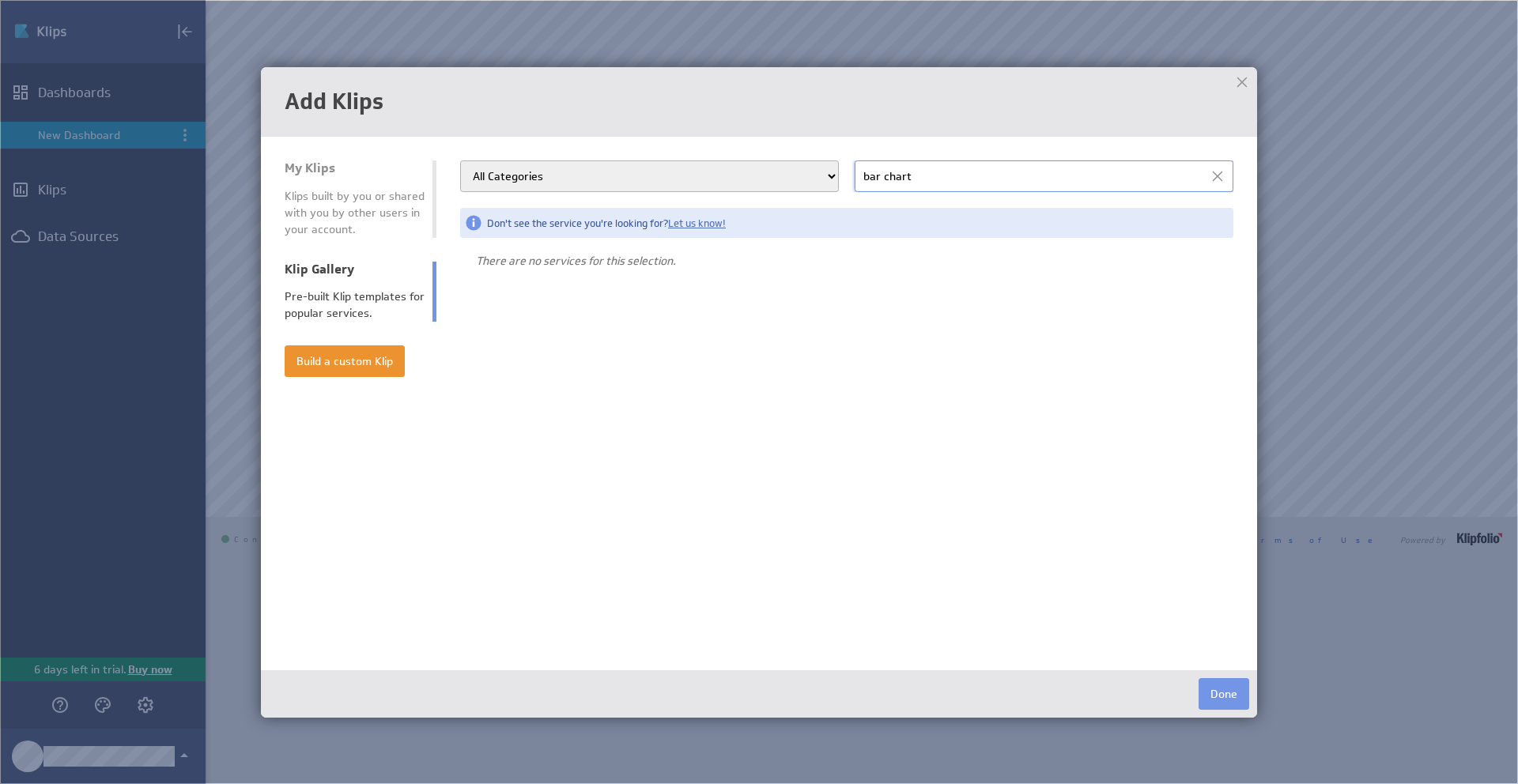
scroll to position [0, 0]
drag, startPoint x: 963, startPoint y: 183, endPoint x: 704, endPoint y: 183, distance: 259.0
click at [704, 183] on div "All Categories Advertising Cloud Storage Customer Support Dashboard Gallery Dat…" at bounding box center [846, 176] width 774 height 32
click at [339, 374] on button "Build a custom Klip" at bounding box center [345, 361] width 120 height 32
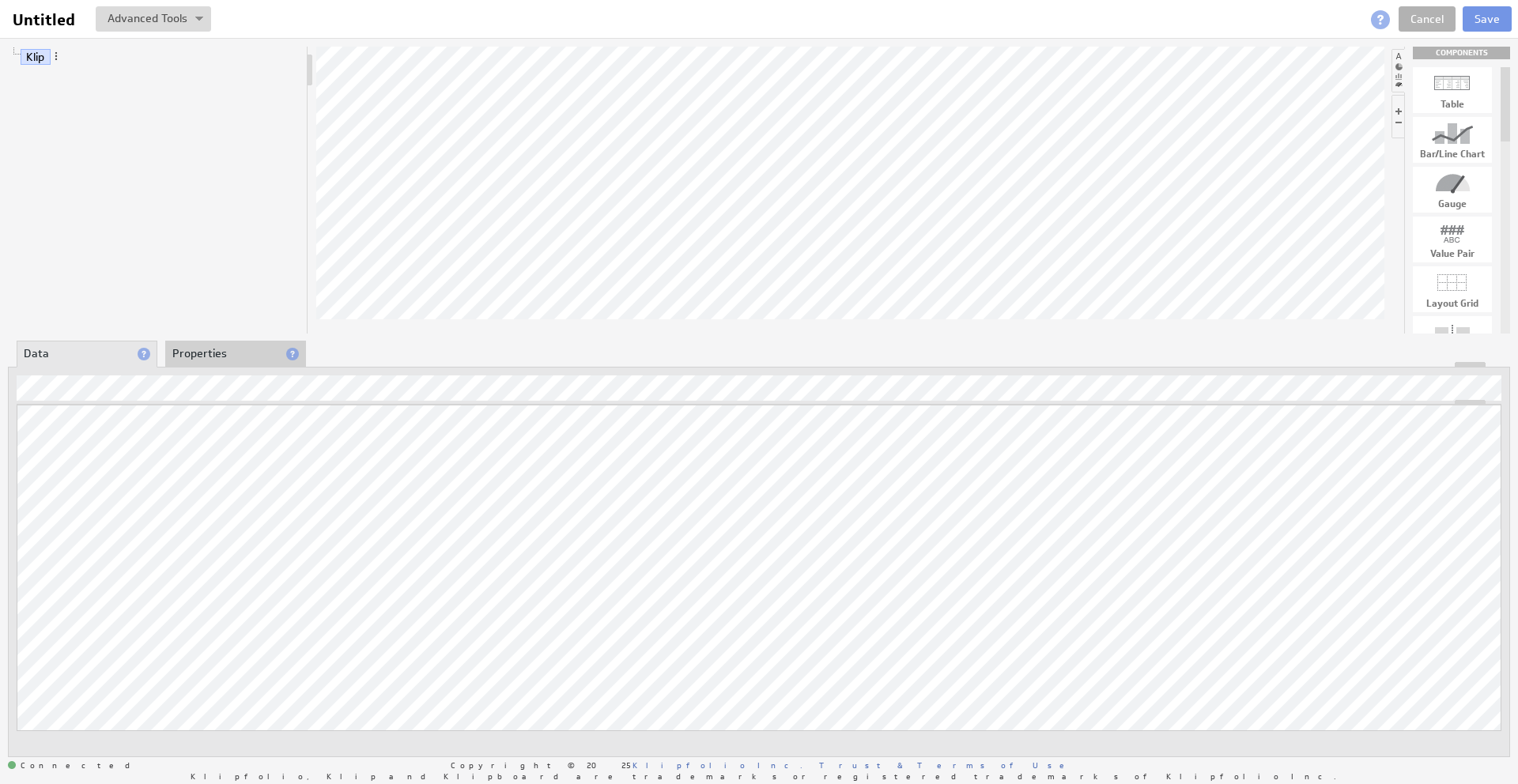
click at [1447, 106] on div "Table" at bounding box center [1452, 103] width 79 height 9
drag, startPoint x: 1453, startPoint y: 95, endPoint x: 952, endPoint y: 148, distance: 503.8
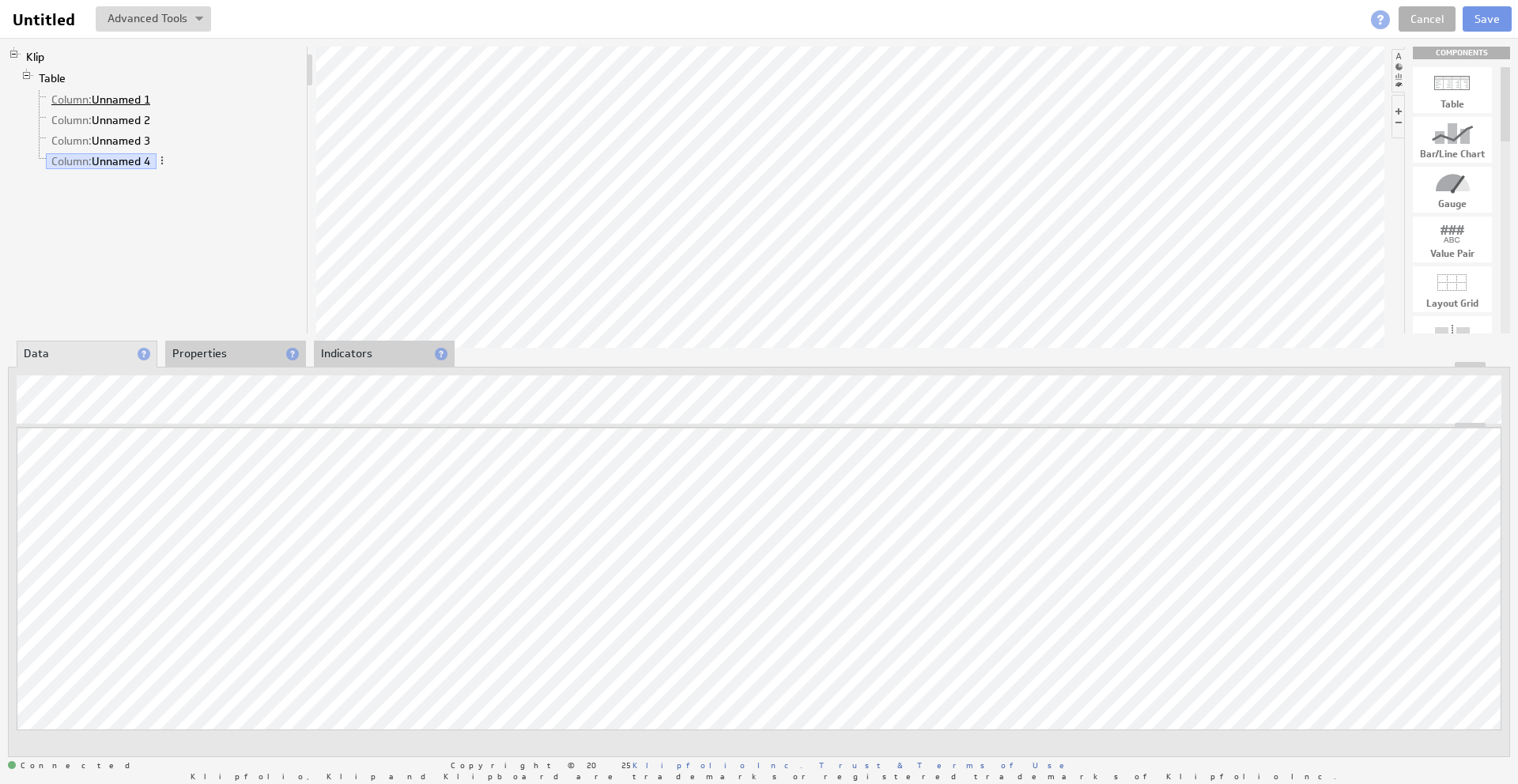
click at [134, 96] on link "Column: Unnamed 1" at bounding box center [101, 99] width 111 height 16
click at [113, 121] on link "Column: Unnamed 2" at bounding box center [101, 120] width 111 height 16
click at [113, 143] on link "Column: Unnamed 3" at bounding box center [101, 140] width 111 height 16
click at [119, 160] on link "Column: Unnamed 4" at bounding box center [101, 161] width 111 height 16
click at [1403, 117] on li at bounding box center [1398, 117] width 13 height 43
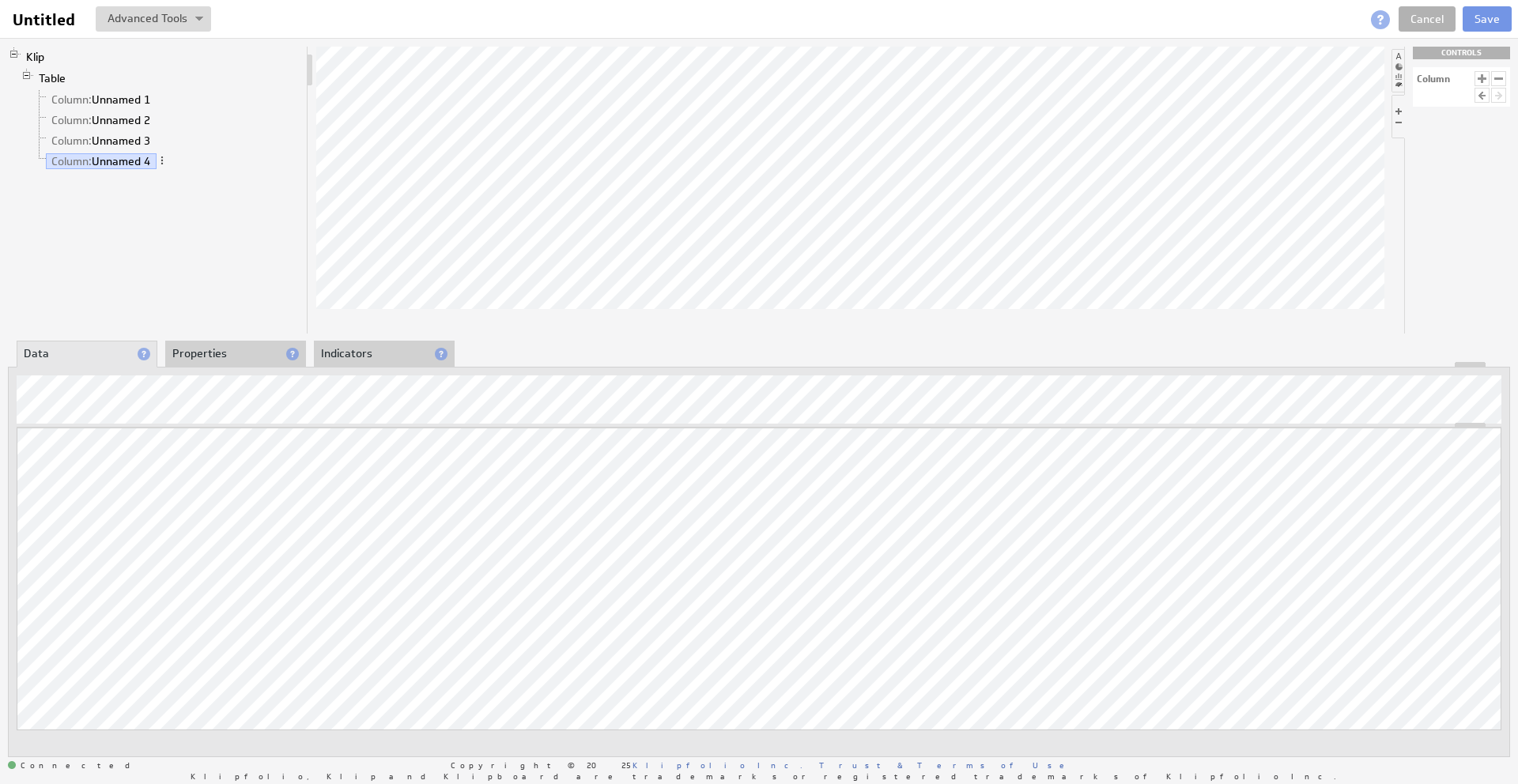
click at [1485, 82] on div at bounding box center [1482, 78] width 15 height 15
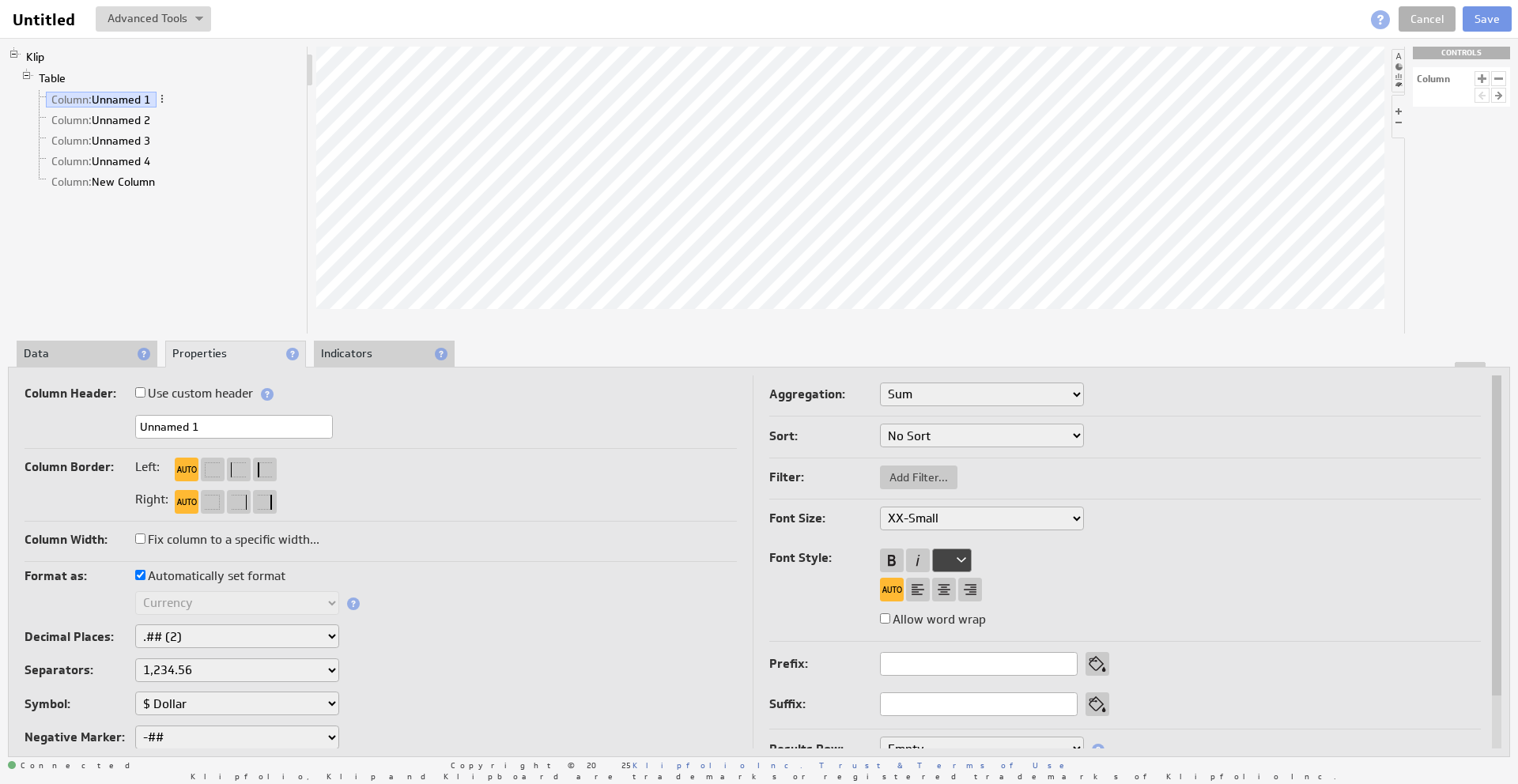
click at [94, 363] on div at bounding box center [759, 364] width 1500 height 6
click at [94, 354] on li "Data" at bounding box center [87, 354] width 141 height 27
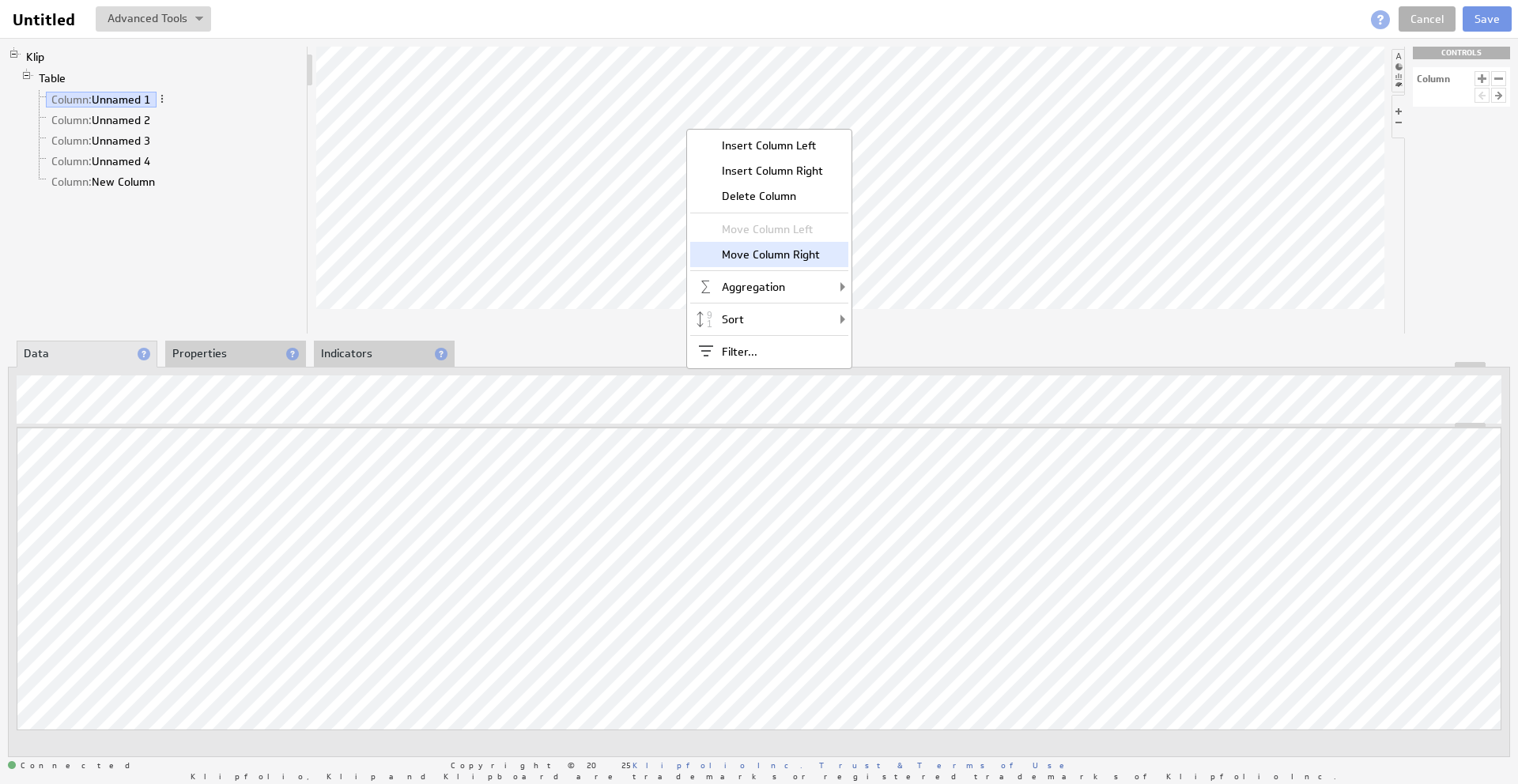
click at [792, 254] on div "Move Column Right" at bounding box center [769, 254] width 158 height 25
click at [778, 254] on div "Move Column Right" at bounding box center [785, 253] width 158 height 25
click at [733, 138] on div "Insert Column Left" at bounding box center [776, 143] width 158 height 25
click at [754, 167] on div "Insert Column Right" at bounding box center [771, 170] width 158 height 25
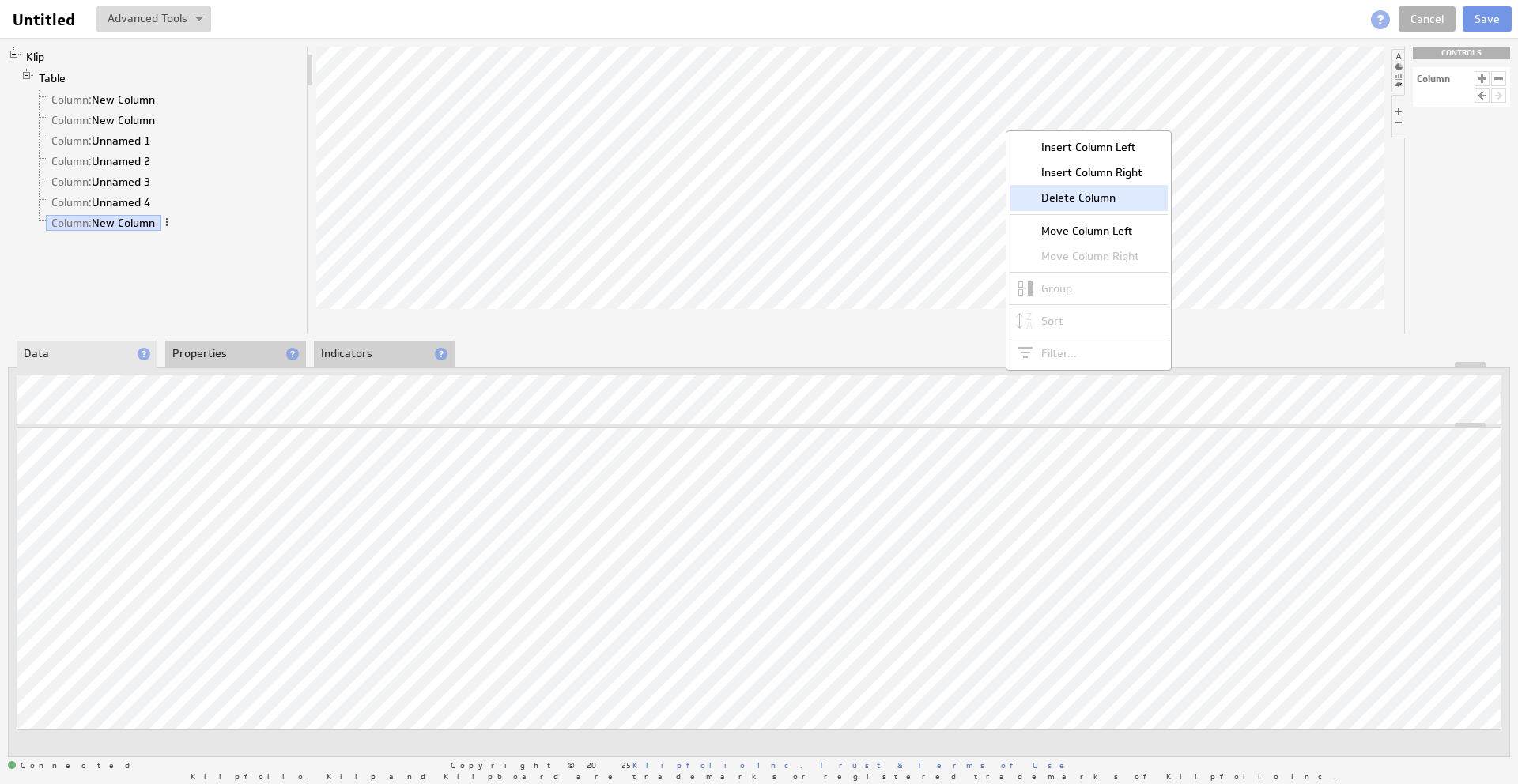
click at [1029, 199] on div "Delete Column" at bounding box center [1088, 198] width 158 height 25
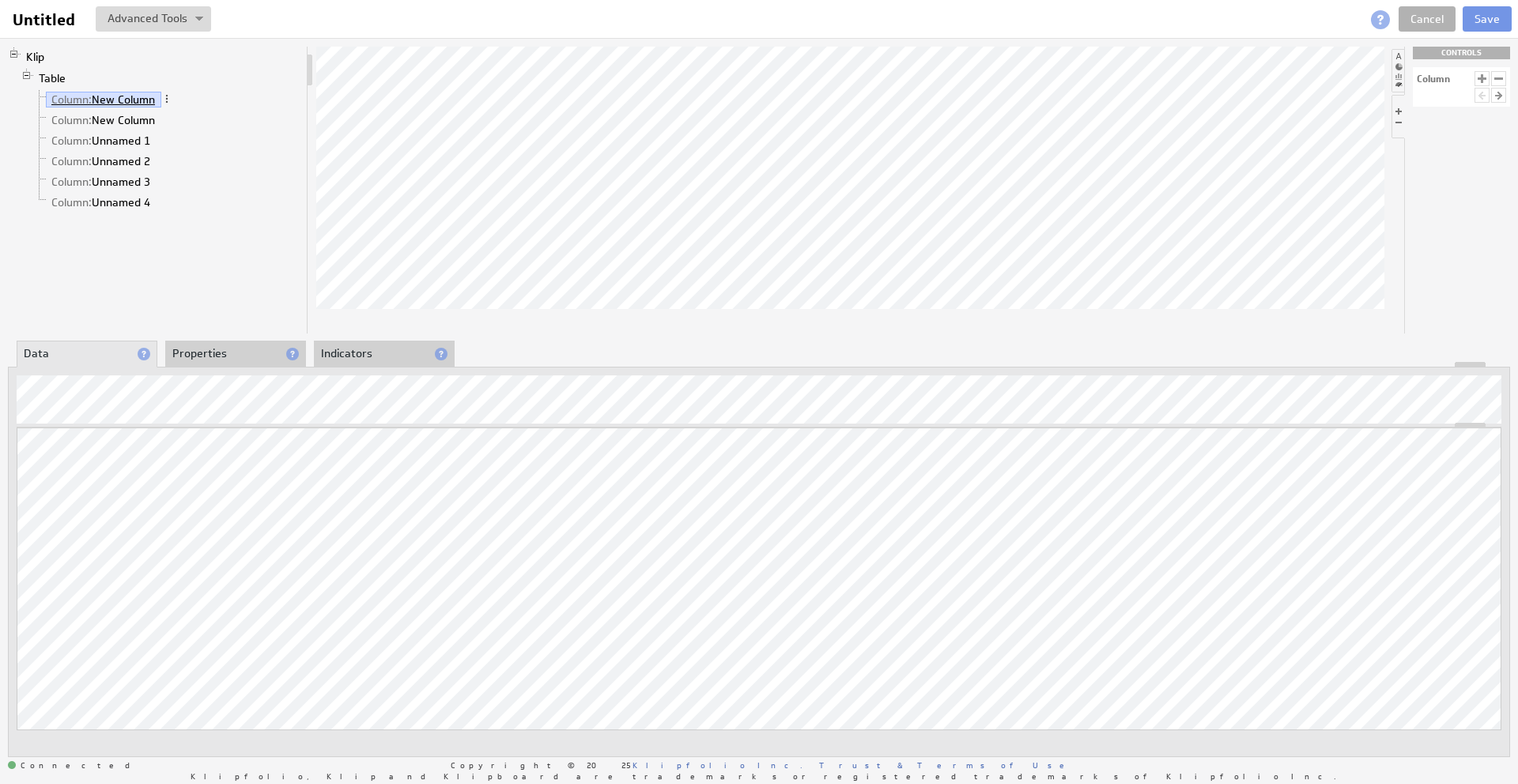
click at [125, 97] on link "Column: New Column" at bounding box center [103, 99] width 115 height 16
click at [168, 97] on span at bounding box center [166, 98] width 11 height 11
click at [164, 138] on span at bounding box center [162, 139] width 11 height 11
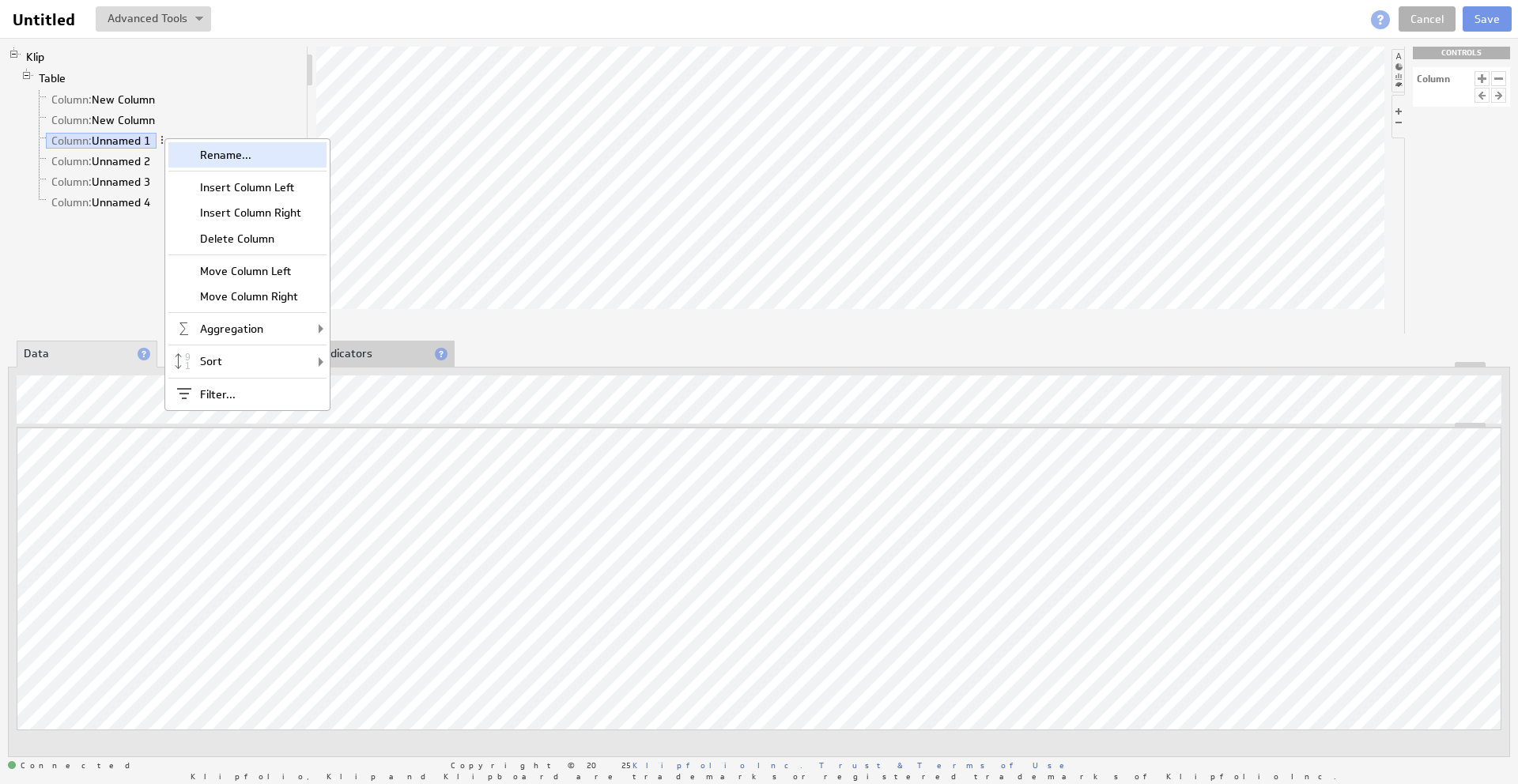
click at [205, 156] on div "Rename..." at bounding box center [247, 155] width 158 height 25
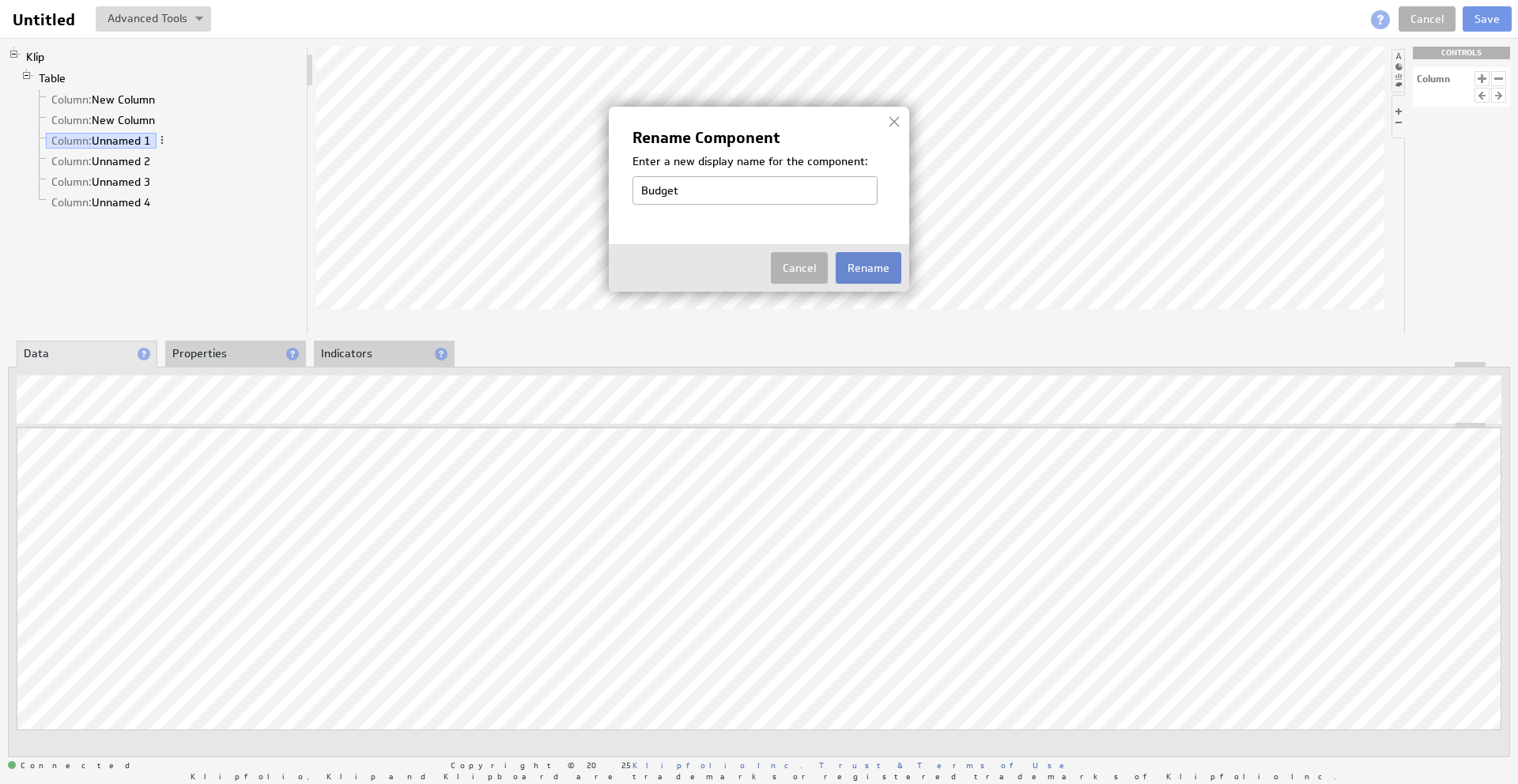
type input "Budget"
click at [876, 269] on button "Rename" at bounding box center [868, 268] width 66 height 32
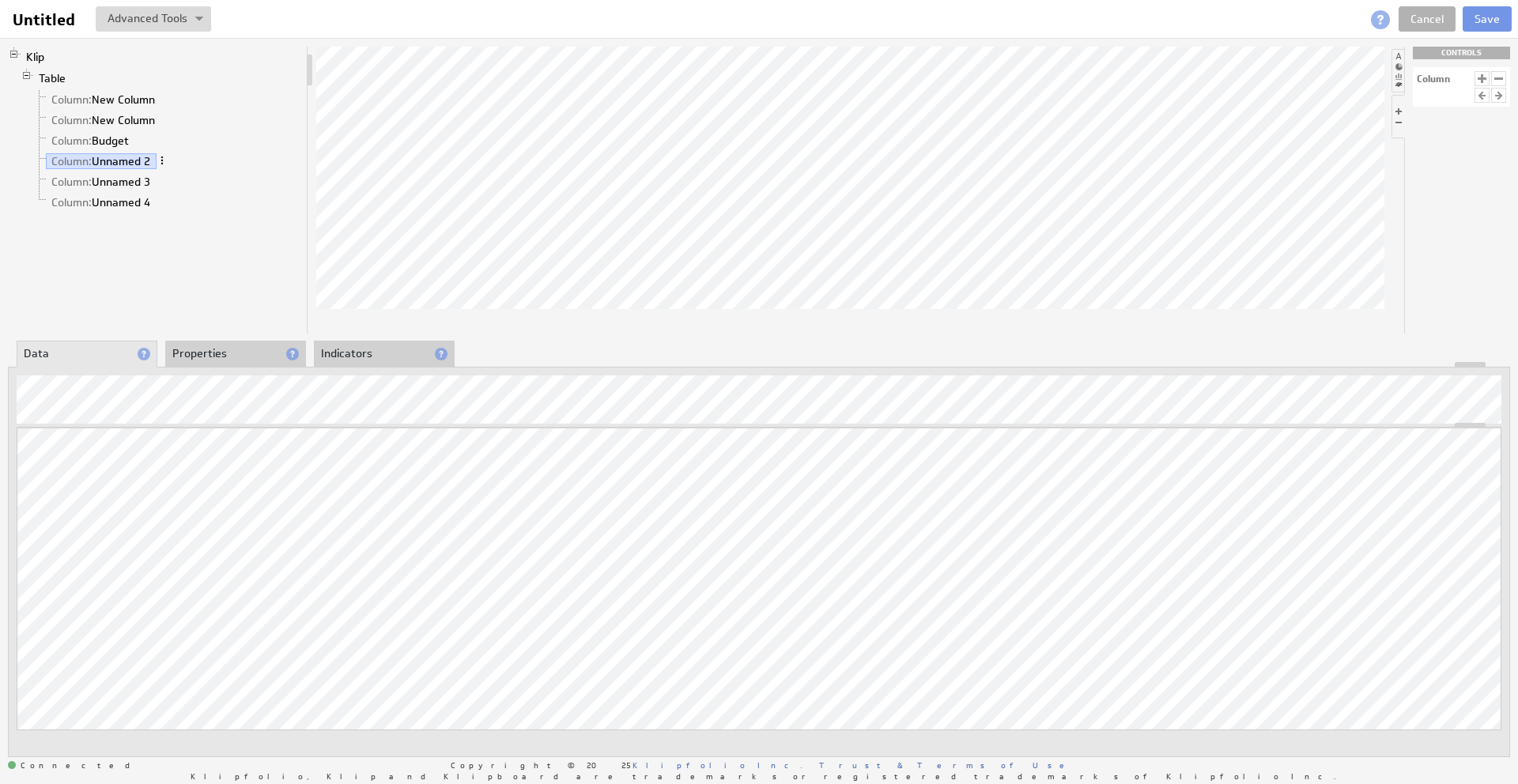
click at [166, 158] on span at bounding box center [162, 160] width 11 height 11
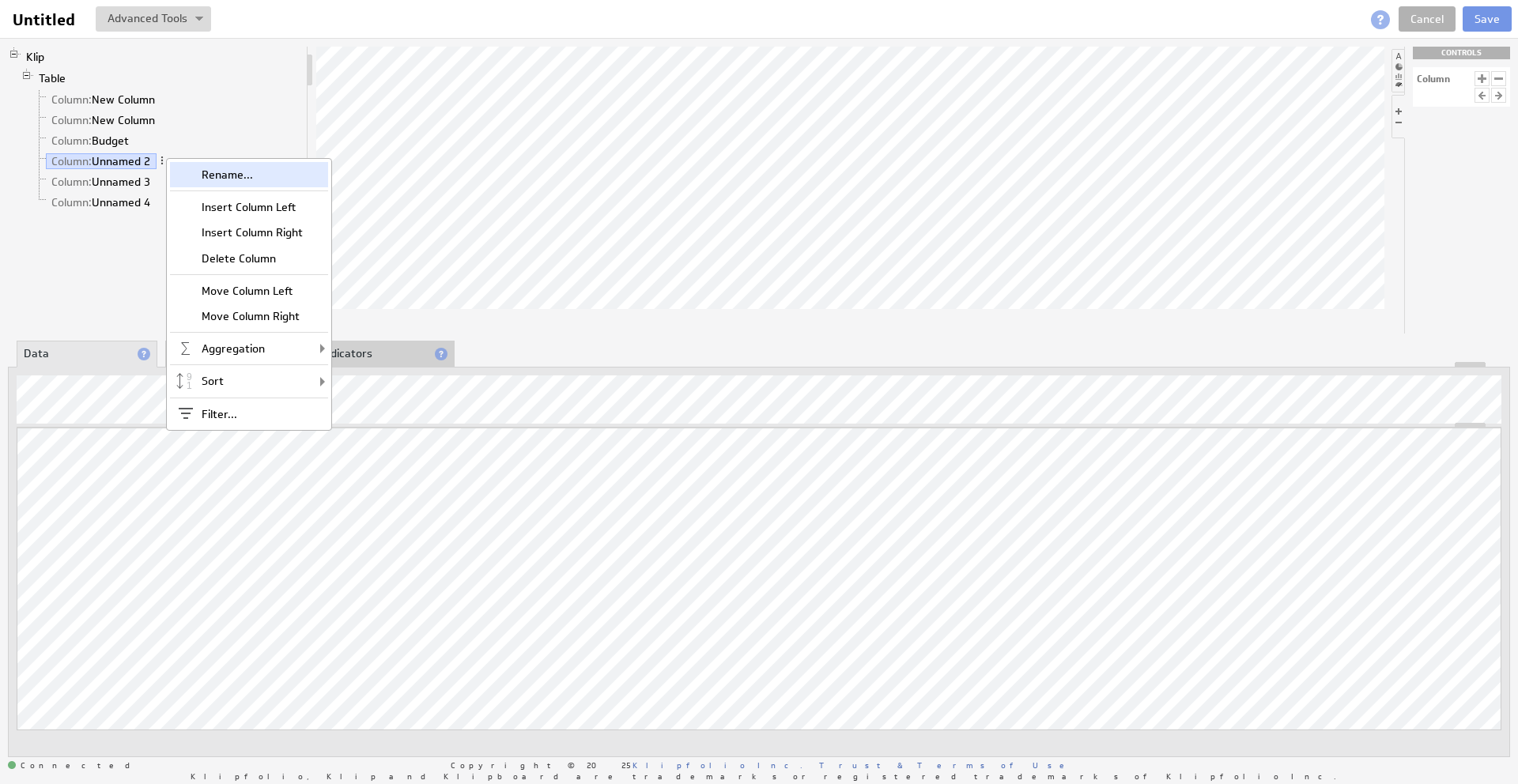
click at [186, 182] on div "Rename..." at bounding box center [249, 174] width 158 height 25
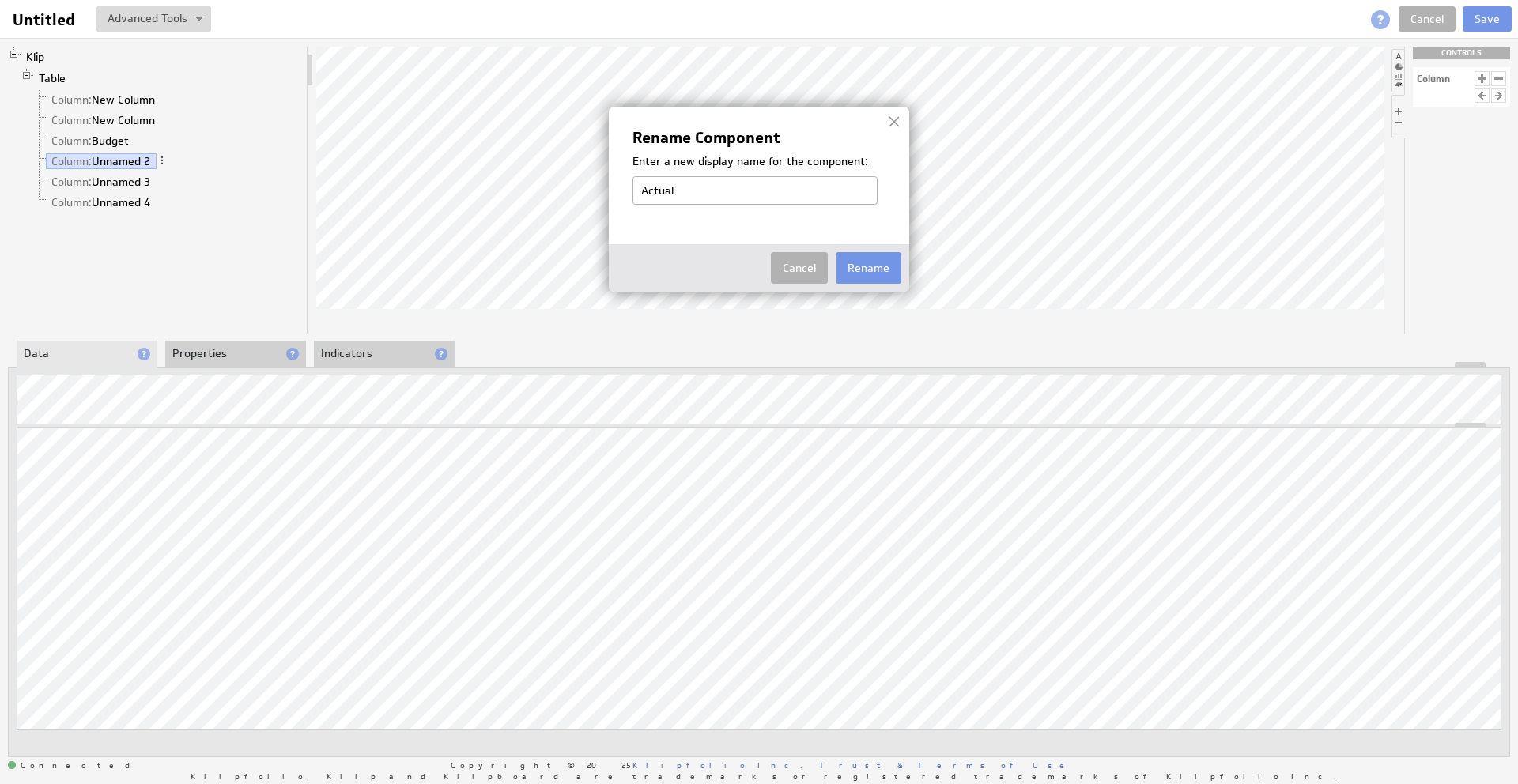
type input "Actuals"
click at [850, 267] on button "Rename" at bounding box center [868, 268] width 66 height 32
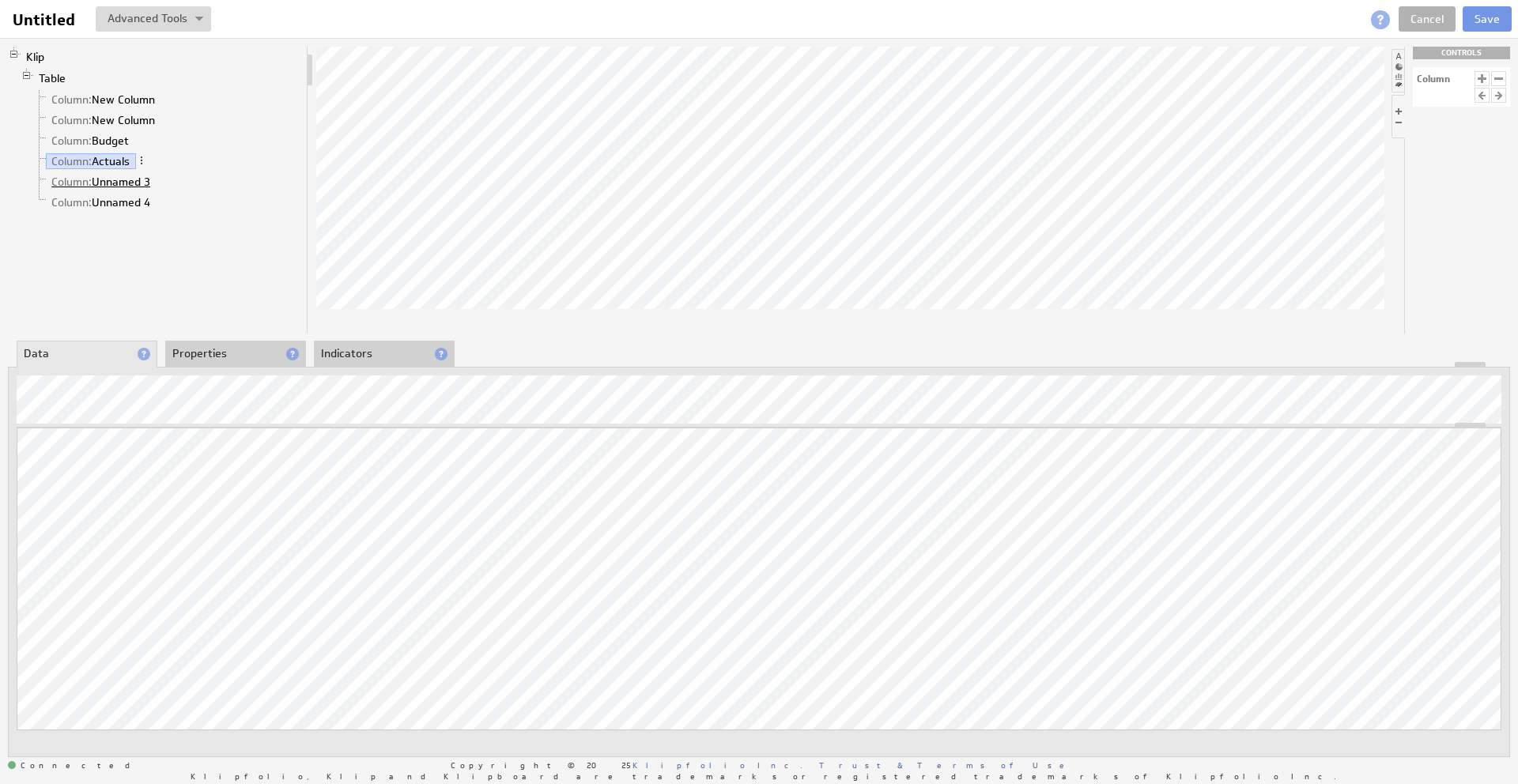
click at [152, 185] on link "Column: Unnamed 3" at bounding box center [101, 181] width 111 height 16
click at [165, 183] on span at bounding box center [162, 180] width 11 height 11
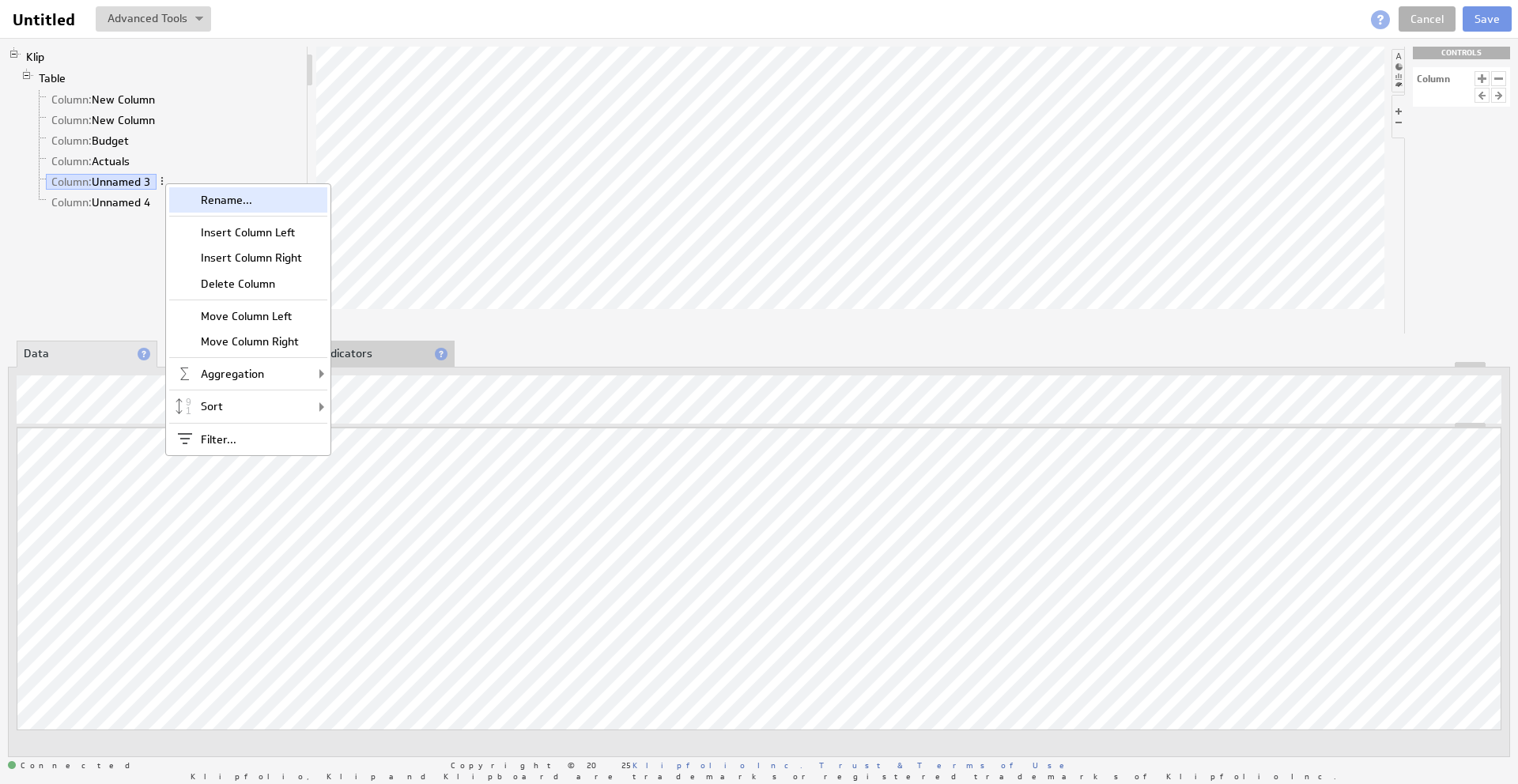
click at [219, 210] on div "Rename..." at bounding box center [248, 200] width 158 height 25
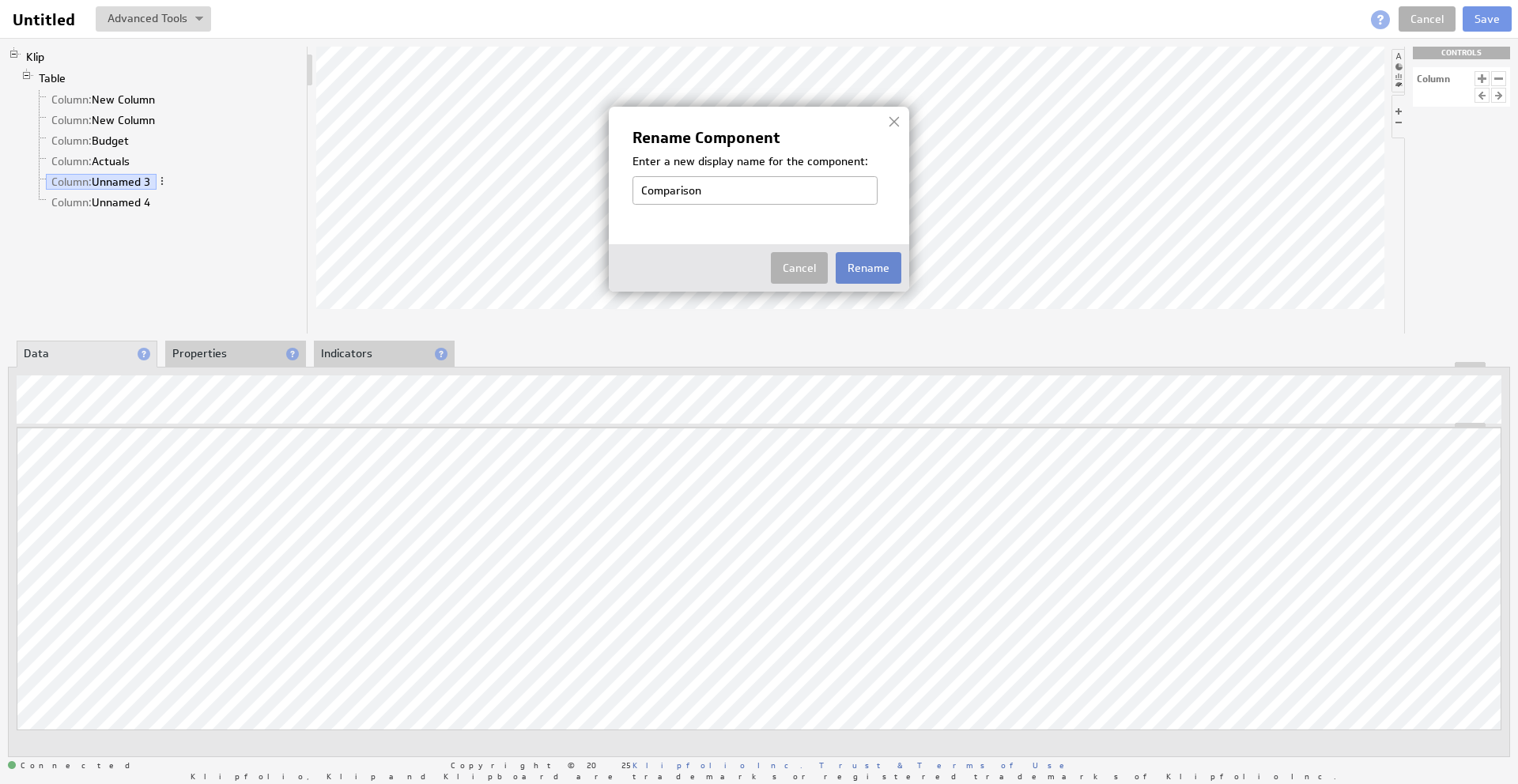
type input "Comparison"
click at [870, 264] on button "Rename" at bounding box center [868, 268] width 66 height 32
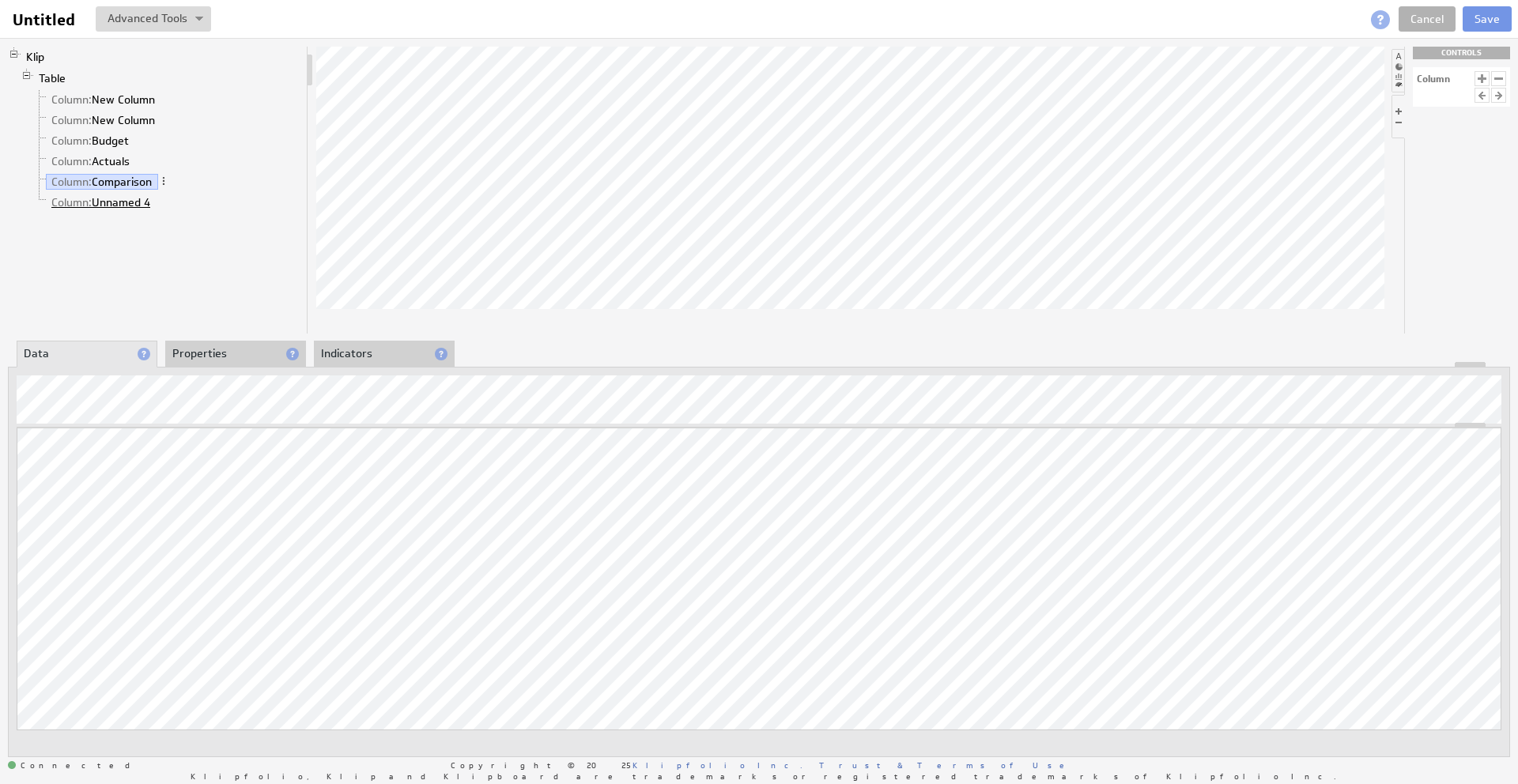
click at [125, 204] on link "Column: Unnamed 4" at bounding box center [101, 202] width 111 height 16
click at [167, 204] on span at bounding box center [162, 201] width 11 height 11
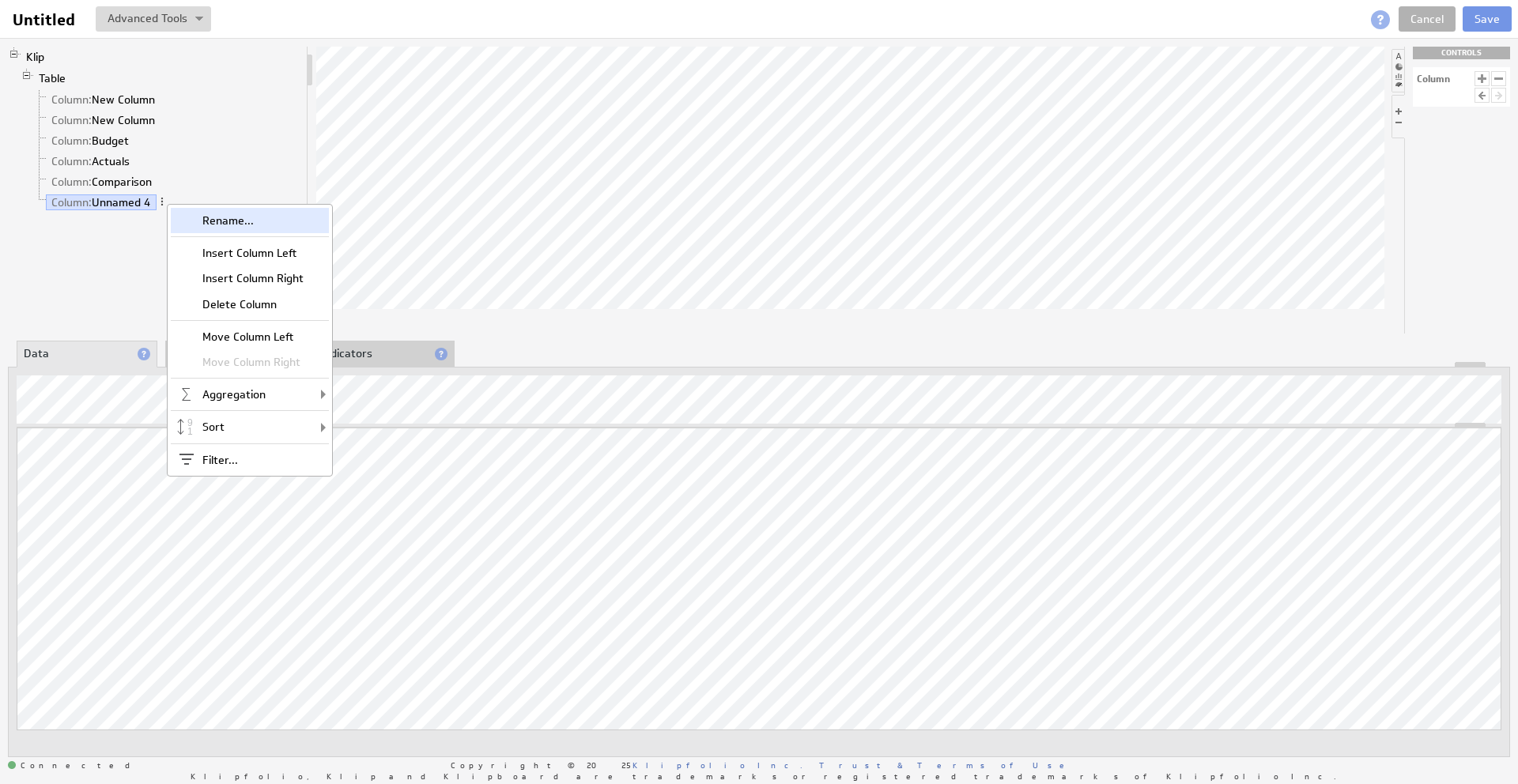
click at [209, 224] on div "Rename..." at bounding box center [250, 220] width 158 height 25
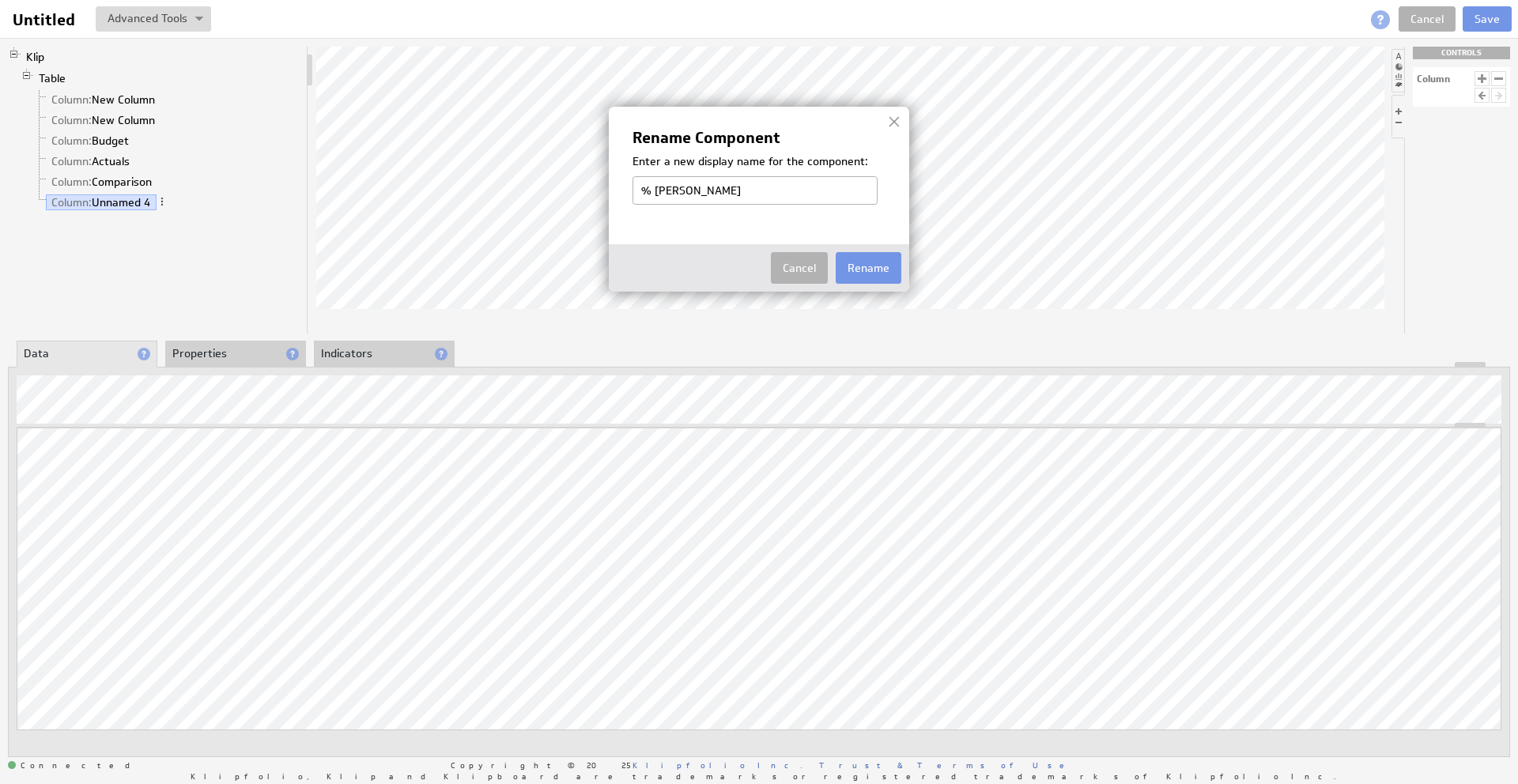
type input "% Change"
click at [880, 261] on button "Rename" at bounding box center [868, 268] width 66 height 32
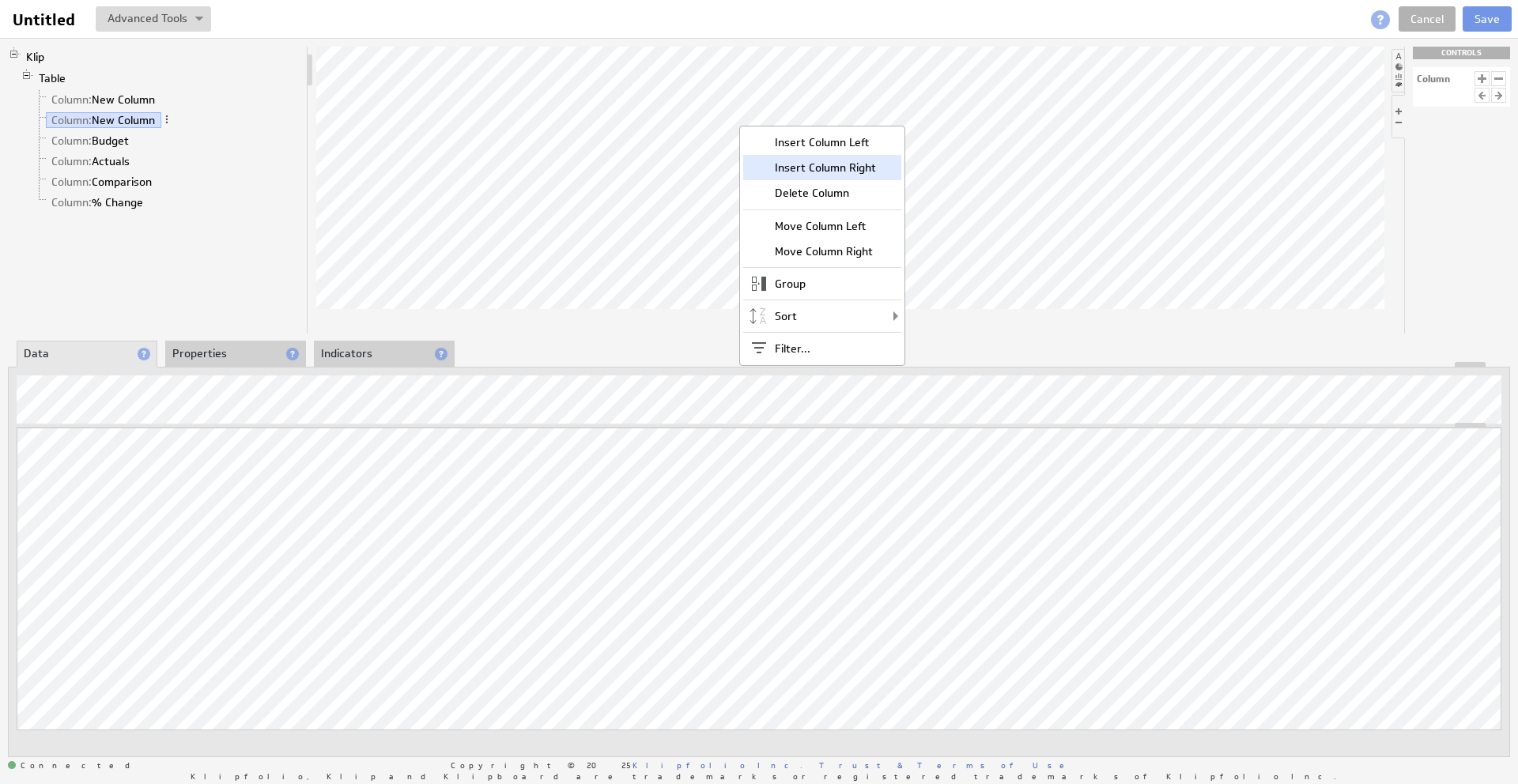
click at [840, 168] on div "Insert Column Right" at bounding box center [822, 168] width 158 height 25
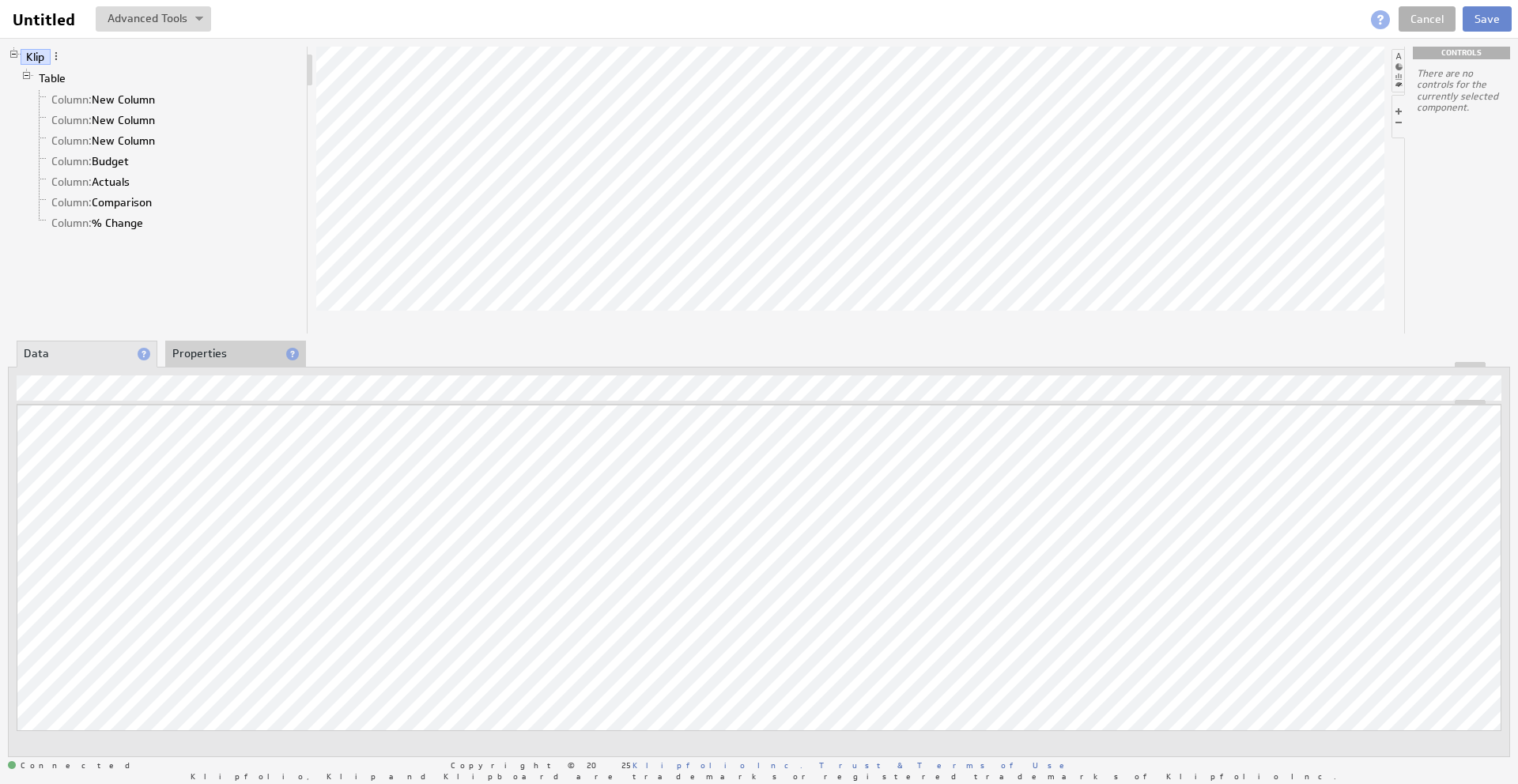
click at [1485, 23] on button "Save" at bounding box center [1487, 19] width 49 height 25
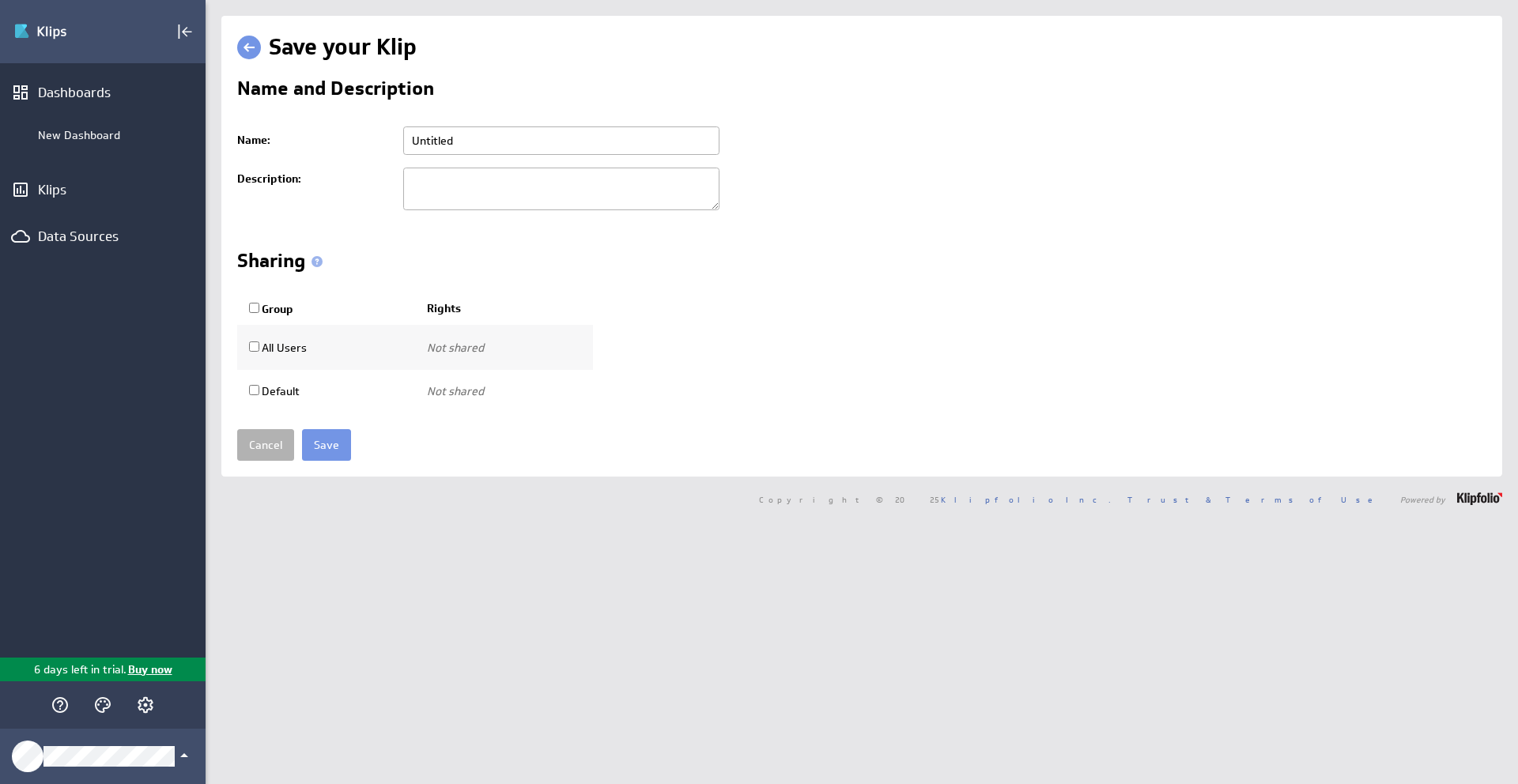
click at [487, 140] on input "Untitled" at bounding box center [561, 141] width 316 height 28
drag, startPoint x: 619, startPoint y: 143, endPoint x: 555, endPoint y: 140, distance: 64.1
click at [555, 140] on input "Miles Family Foundation Inc. - Budget" at bounding box center [561, 141] width 316 height 28
type input "Miles Family Foundation Inc."
click at [436, 259] on div "Sharing" at bounding box center [861, 264] width 1249 height 25
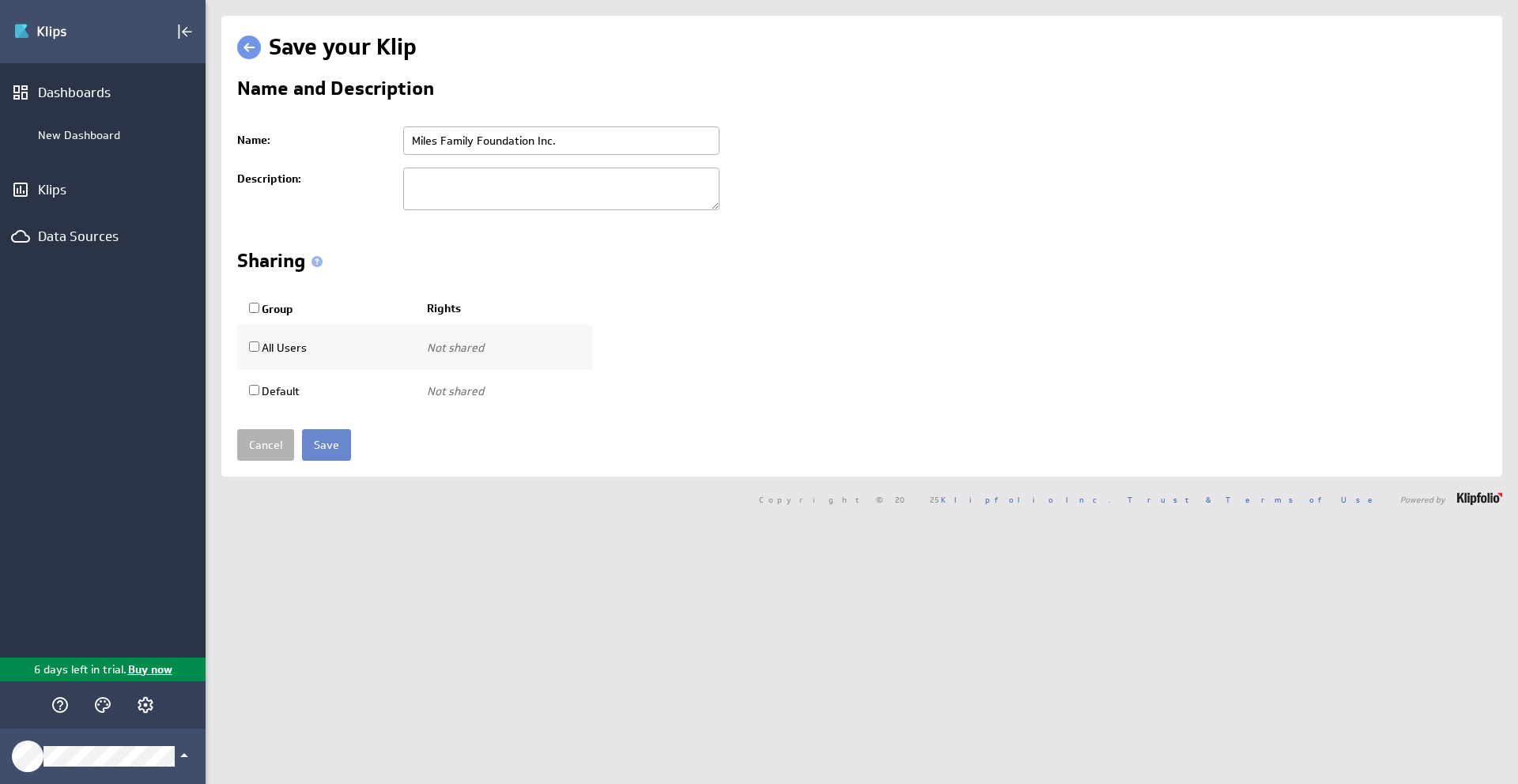
click at [323, 455] on input "Save" at bounding box center [326, 445] width 49 height 32
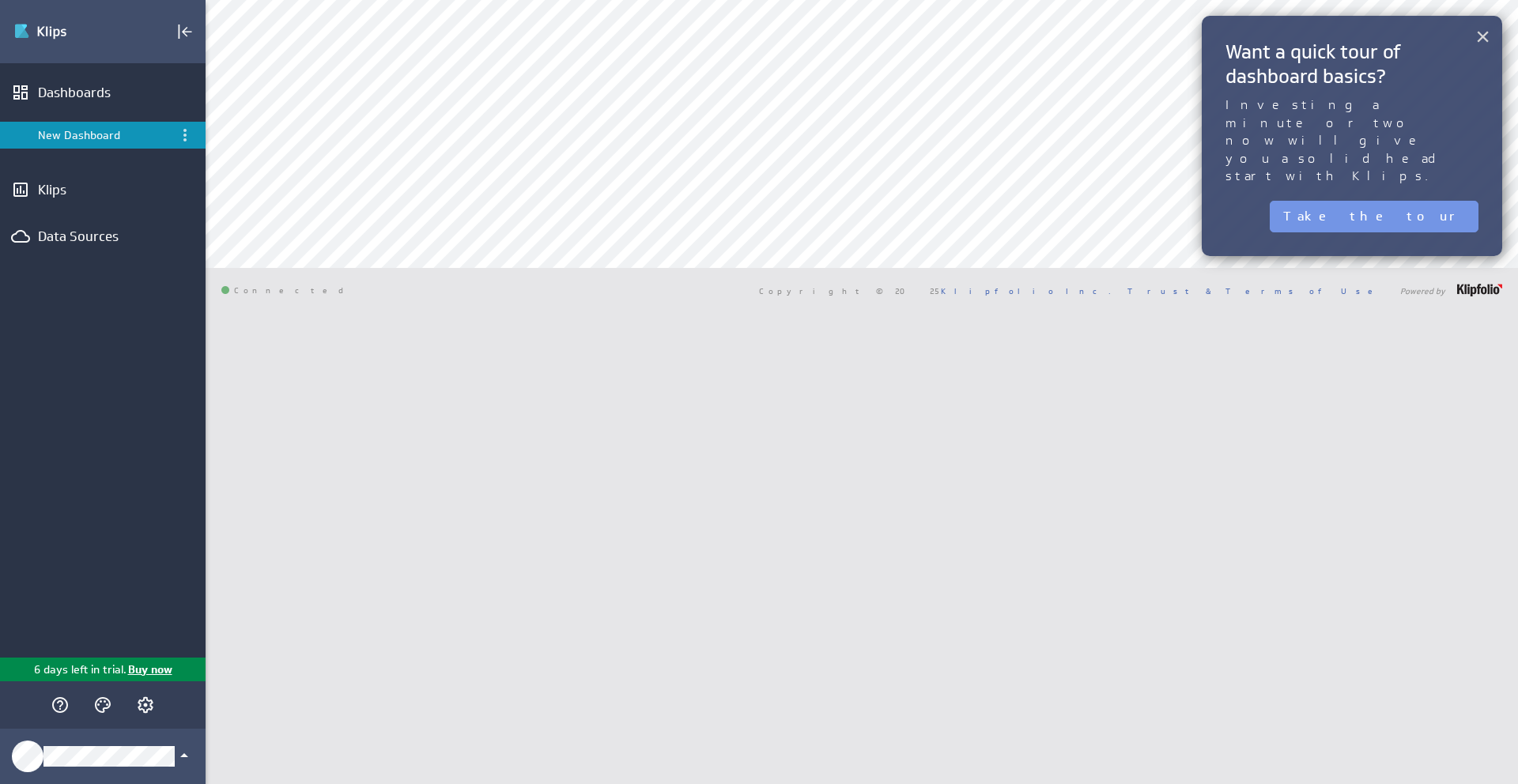
click at [1486, 37] on button "×" at bounding box center [1483, 37] width 15 height 32
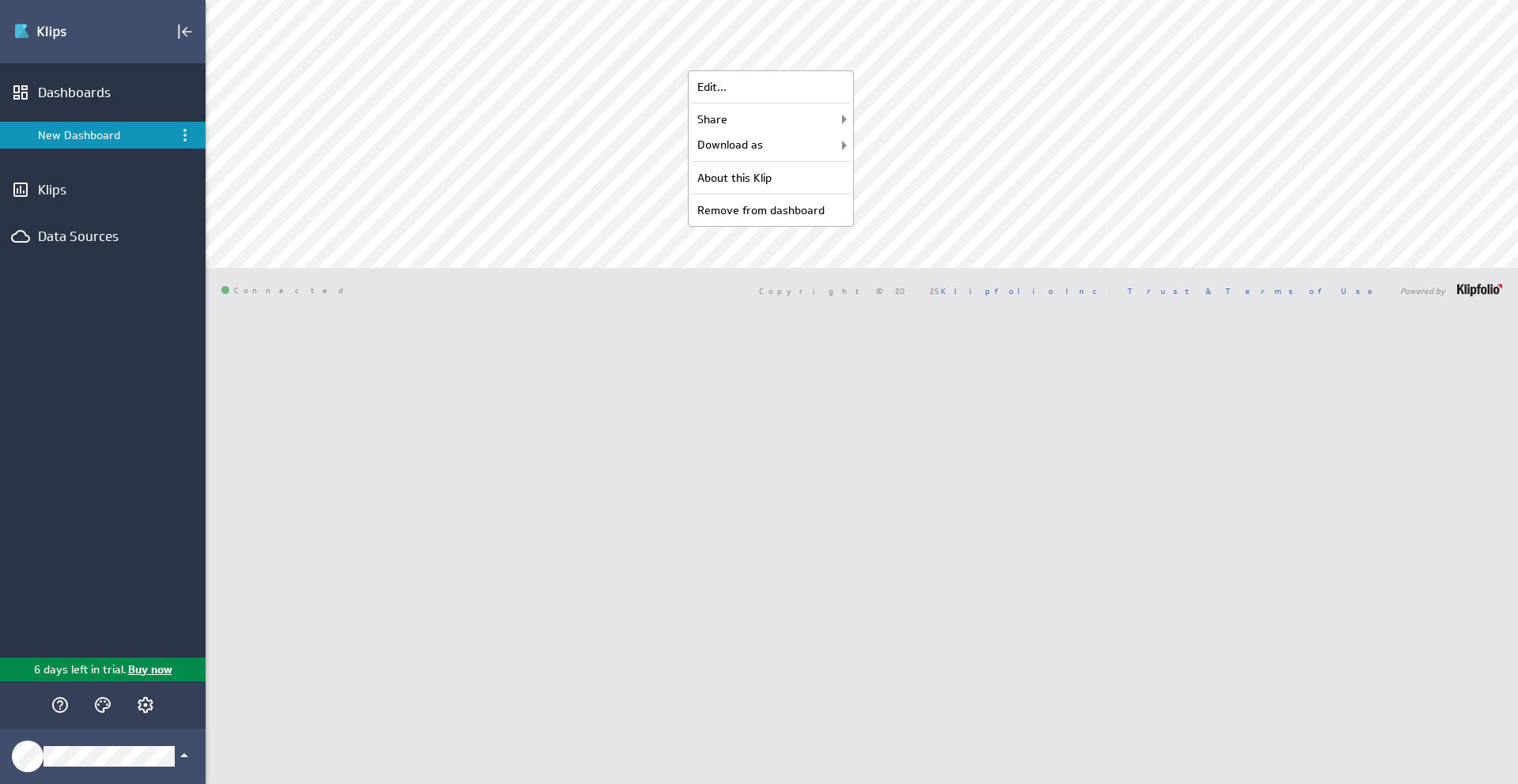
click at [297, 411] on div "Shannon New Dashboard Dashboard Library" at bounding box center [861, 392] width 1313 height 784
click at [764, 209] on div "Remove from dashboard" at bounding box center [770, 210] width 158 height 25
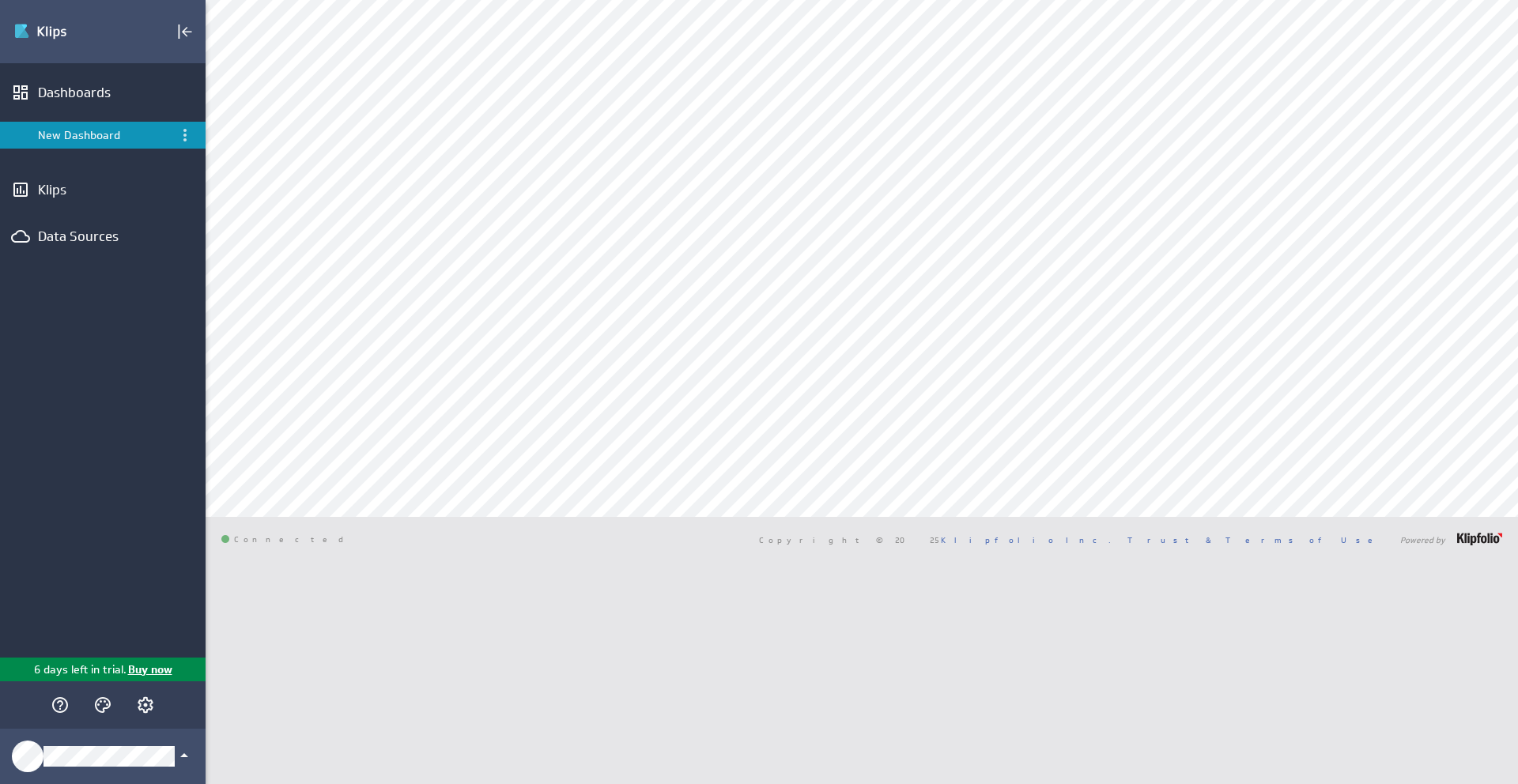
click at [105, 260] on div "Dashboards New Dashboard Klips Data Sources" at bounding box center [103, 360] width 205 height 595
click at [92, 229] on div "Data Sources" at bounding box center [102, 236] width 129 height 18
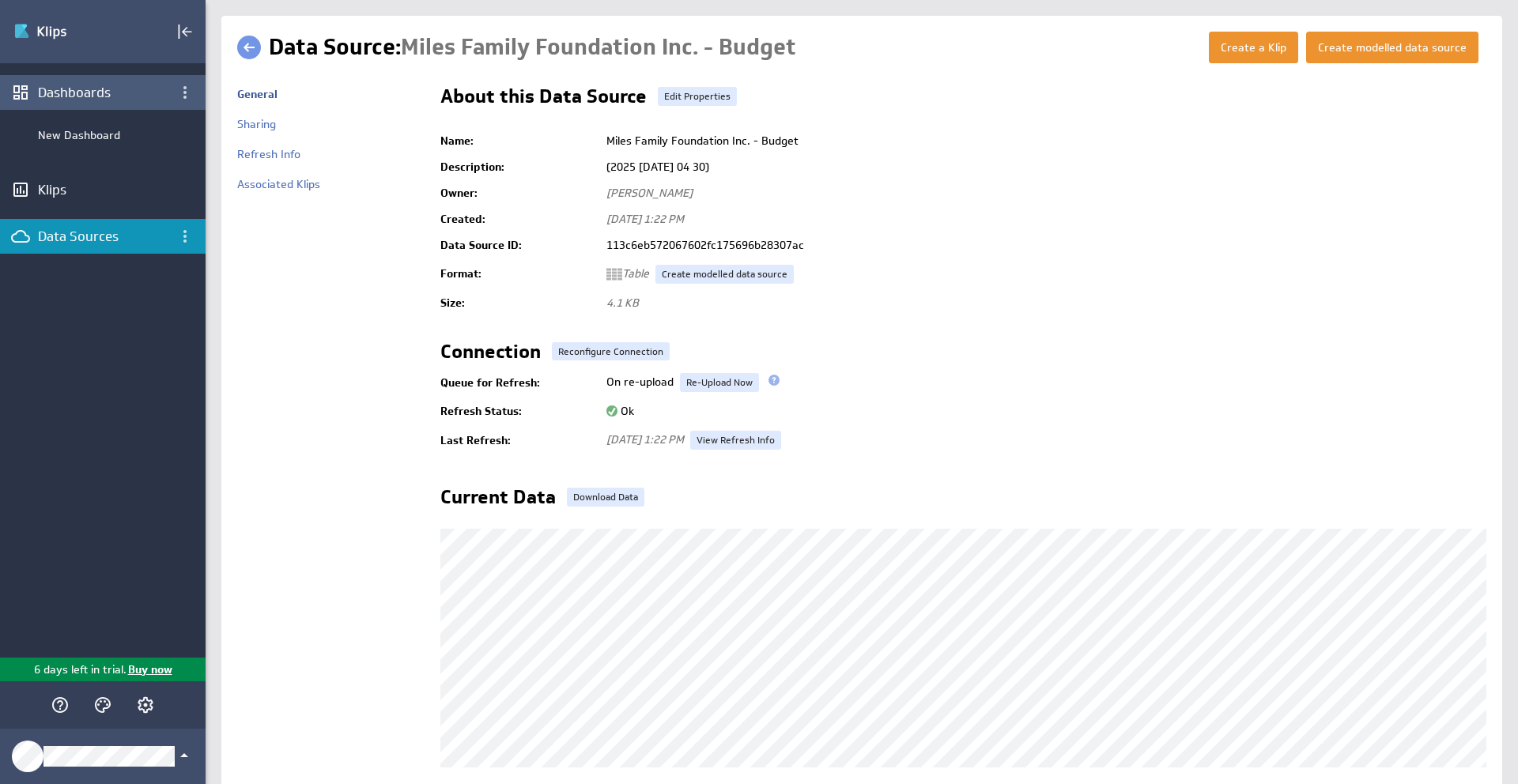
click at [101, 88] on div "Dashboards" at bounding box center [102, 92] width 129 height 18
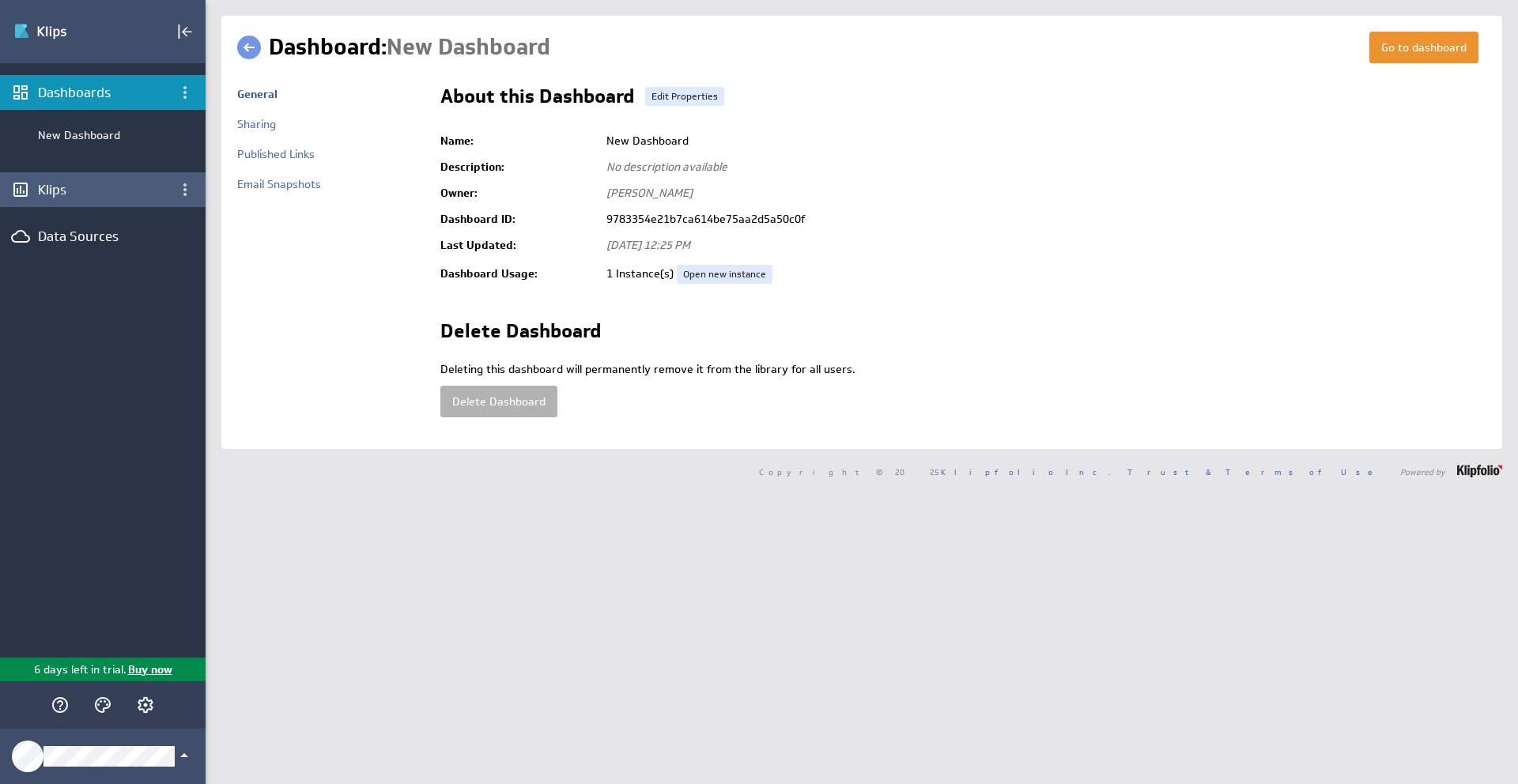
click at [53, 199] on div "Klips" at bounding box center [103, 190] width 205 height 35
